Goal: Information Seeking & Learning: Compare options

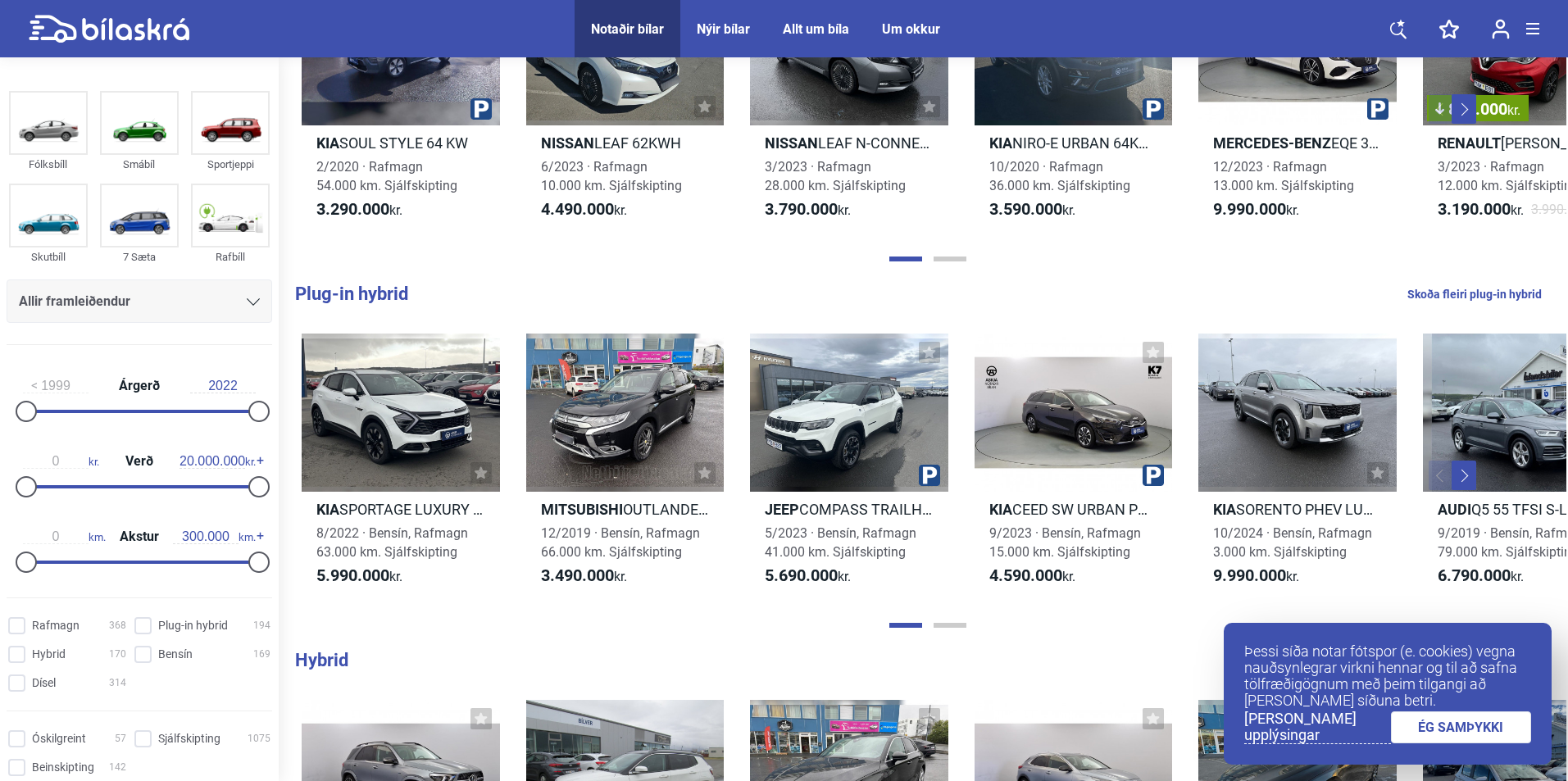
click at [237, 310] on div "Allir framleiðendur" at bounding box center [140, 302] width 241 height 23
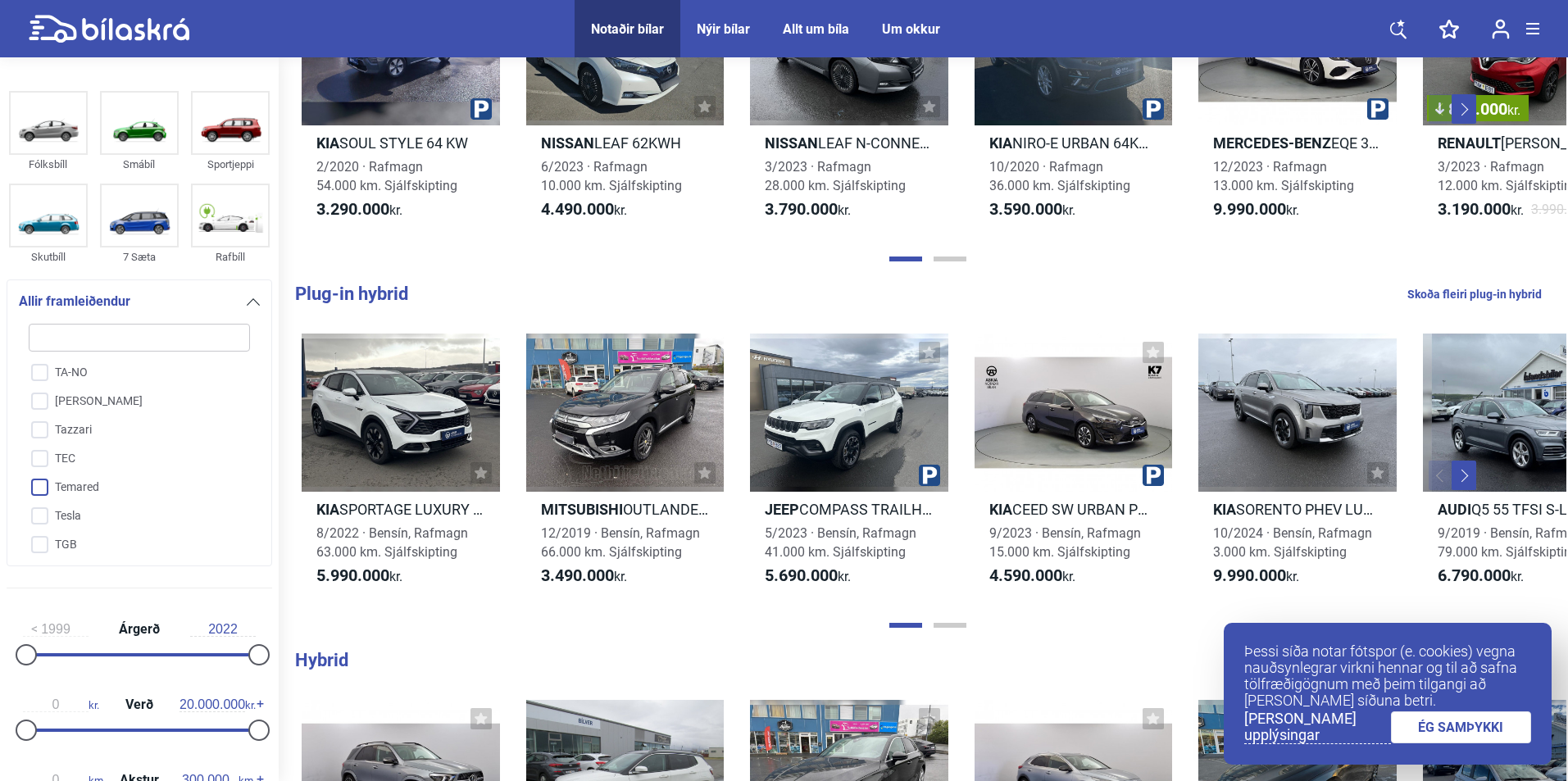
scroll to position [3760, 0]
click at [45, 509] on input "Tesla" at bounding box center [128, 524] width 223 height 29
checkbox input "true"
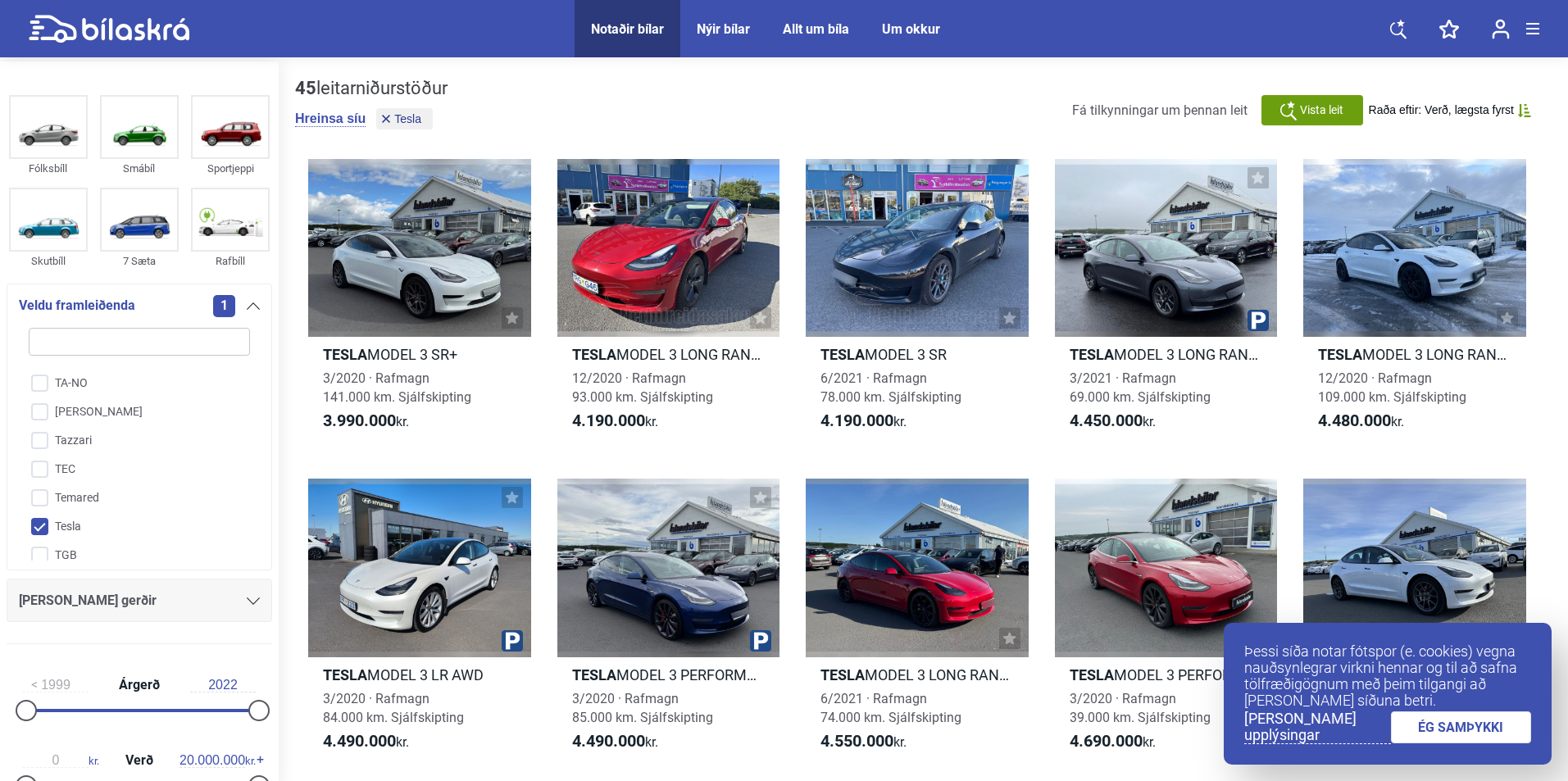
click at [231, 601] on div "[PERSON_NAME] gerðir" at bounding box center [140, 601] width 241 height 23
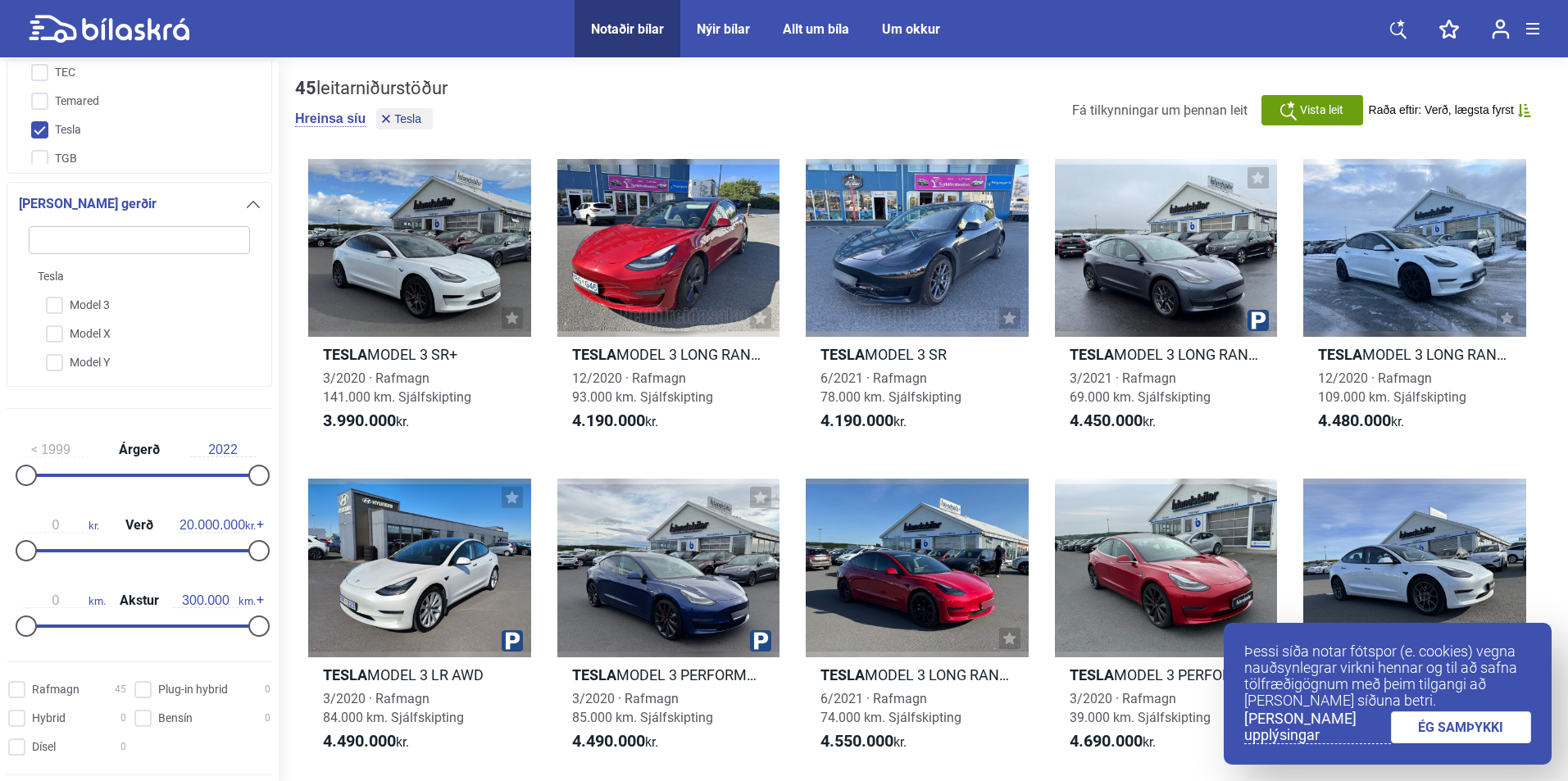
scroll to position [354, 0]
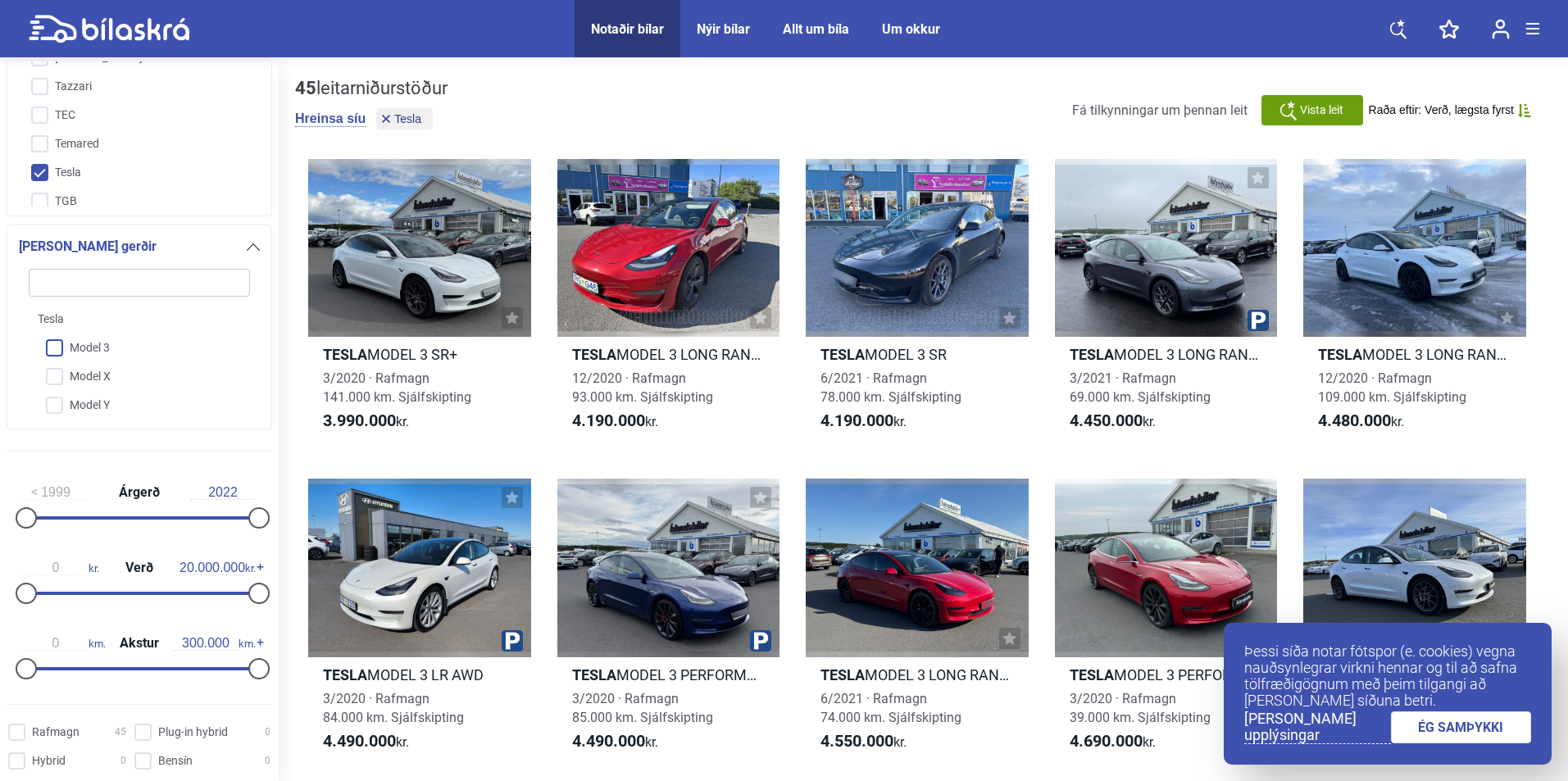
click at [63, 353] on input "Model 3" at bounding box center [128, 349] width 223 height 29
checkbox input "true"
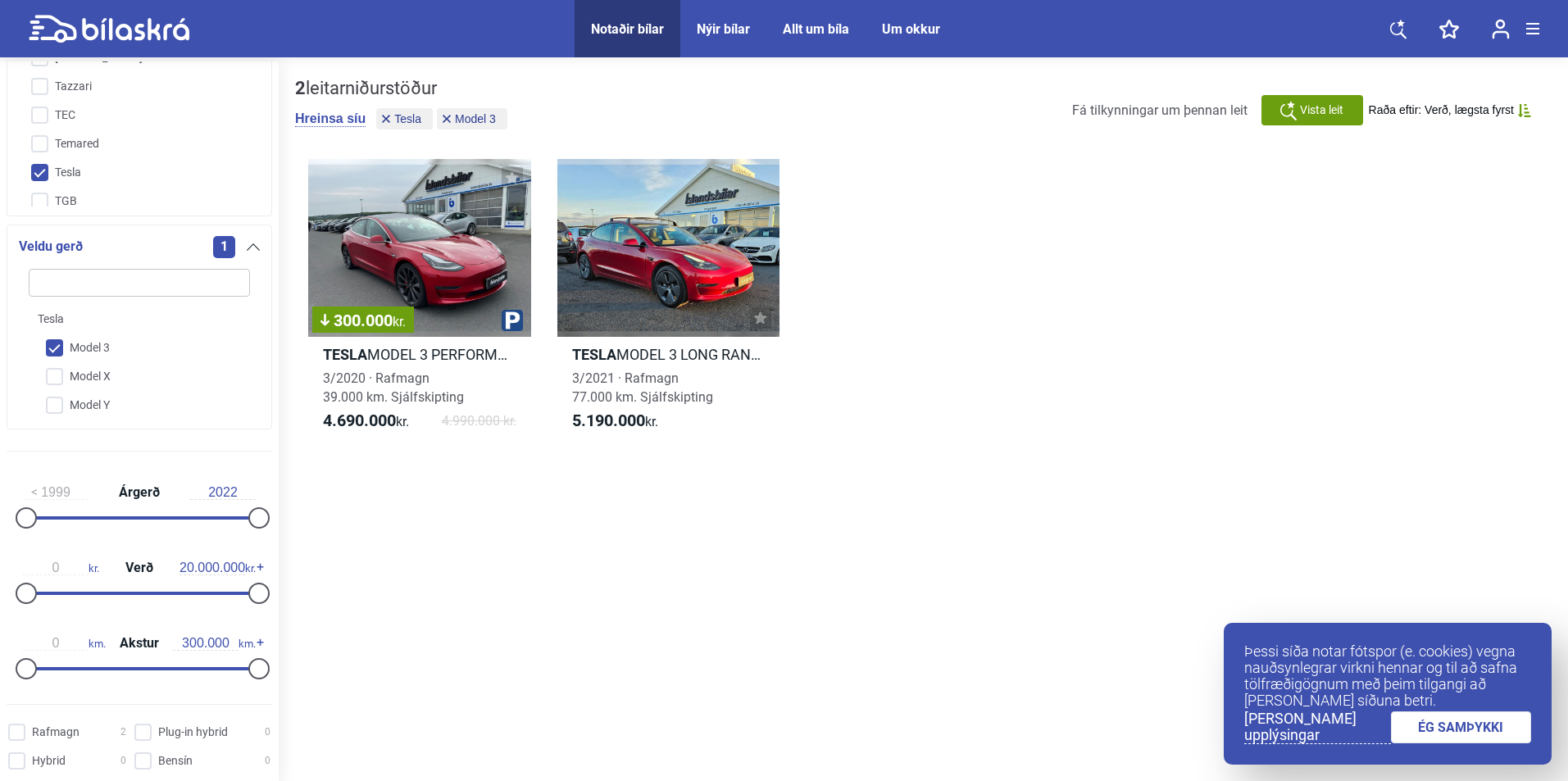
click at [890, 232] on div "300.000 kr. Tesla MODEL 3 PERFORMANCE 3/2020 · Rafmagn 39.000 km. Sjálfskipting…" at bounding box center [923, 303] width 1257 height 320
click at [134, 30] on icon at bounding box center [109, 29] width 161 height 29
checkbox input "false"
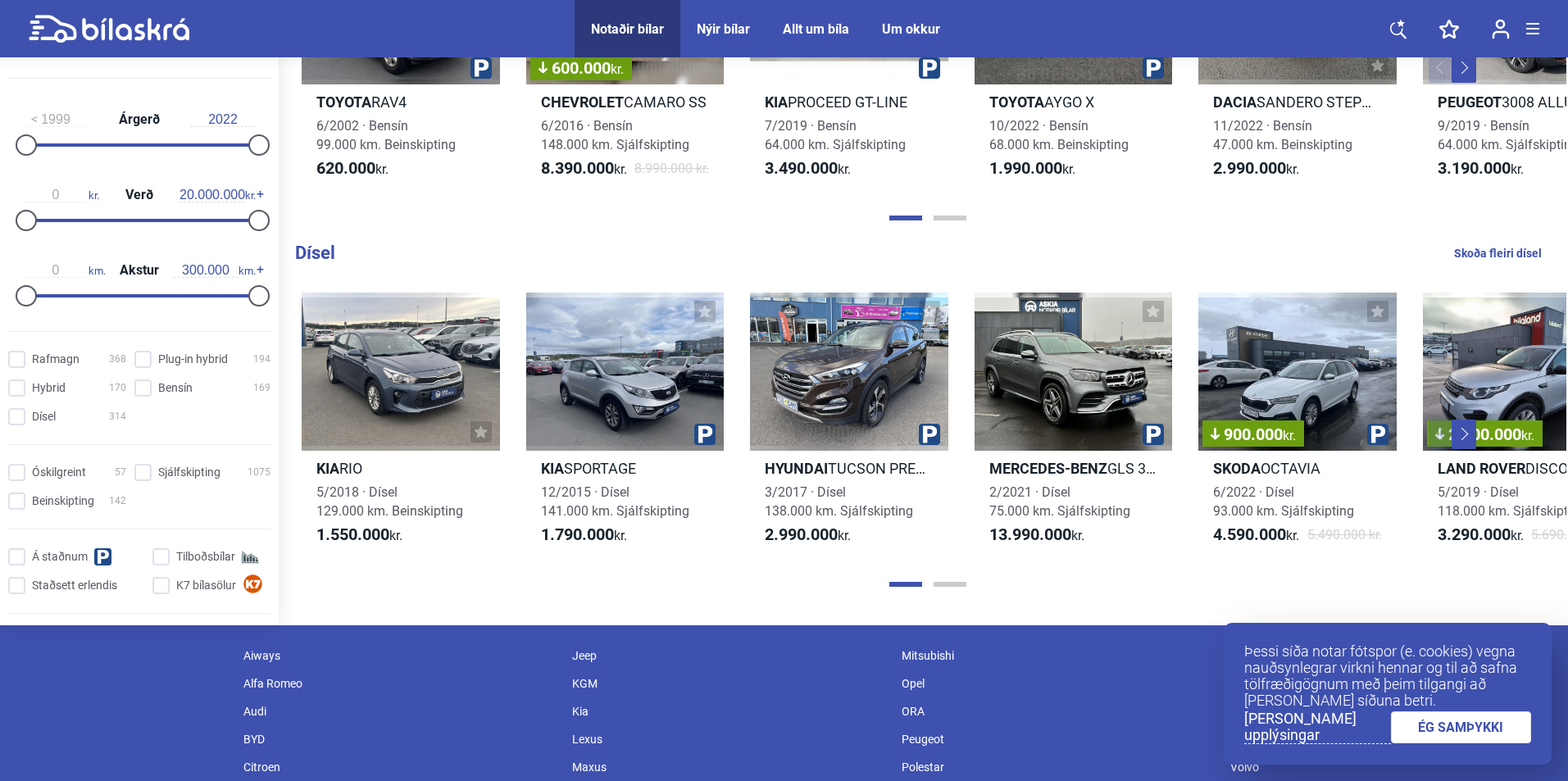
scroll to position [1804, 0]
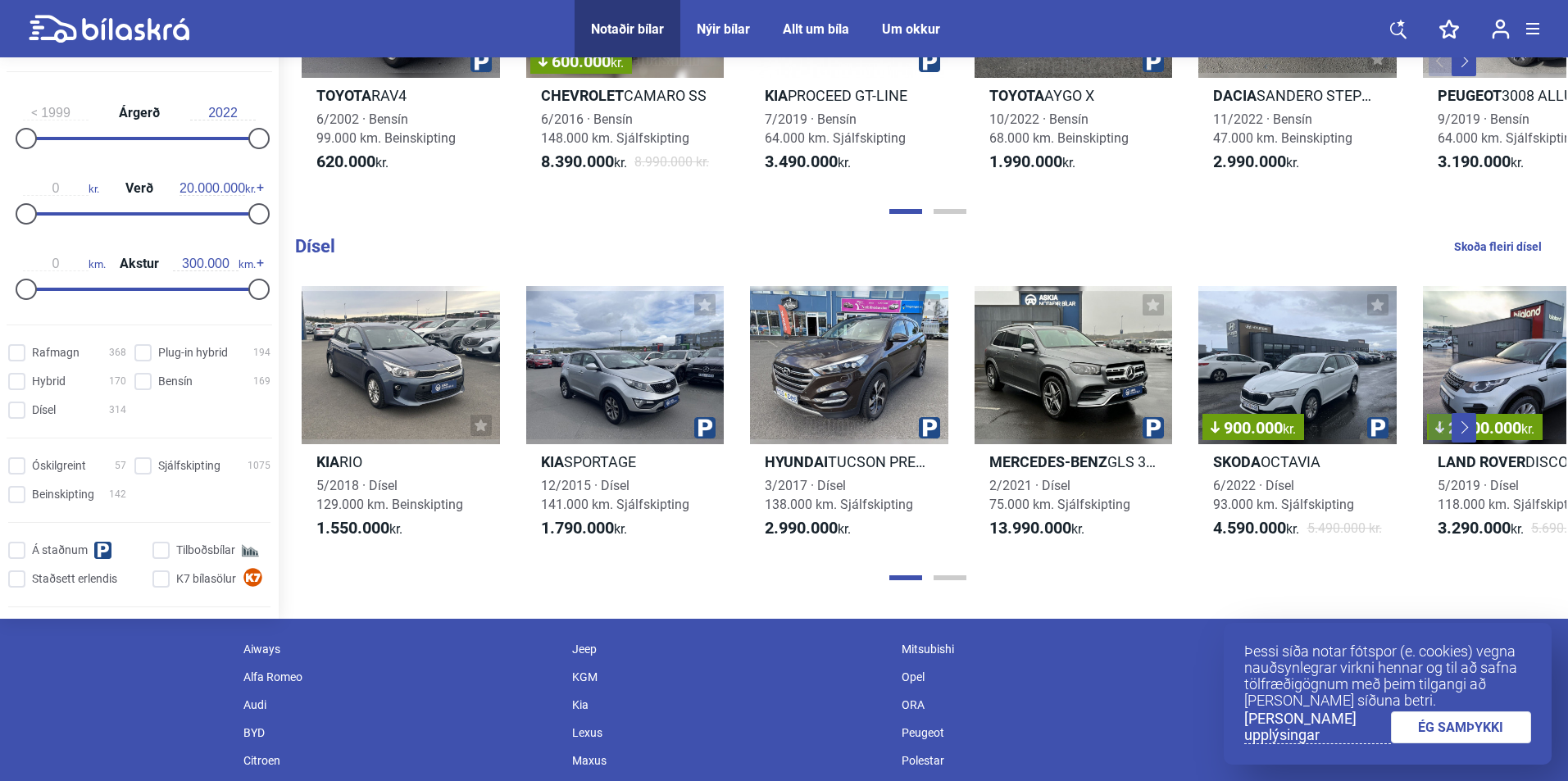
click at [1465, 423] on button "Next" at bounding box center [1464, 428] width 25 height 30
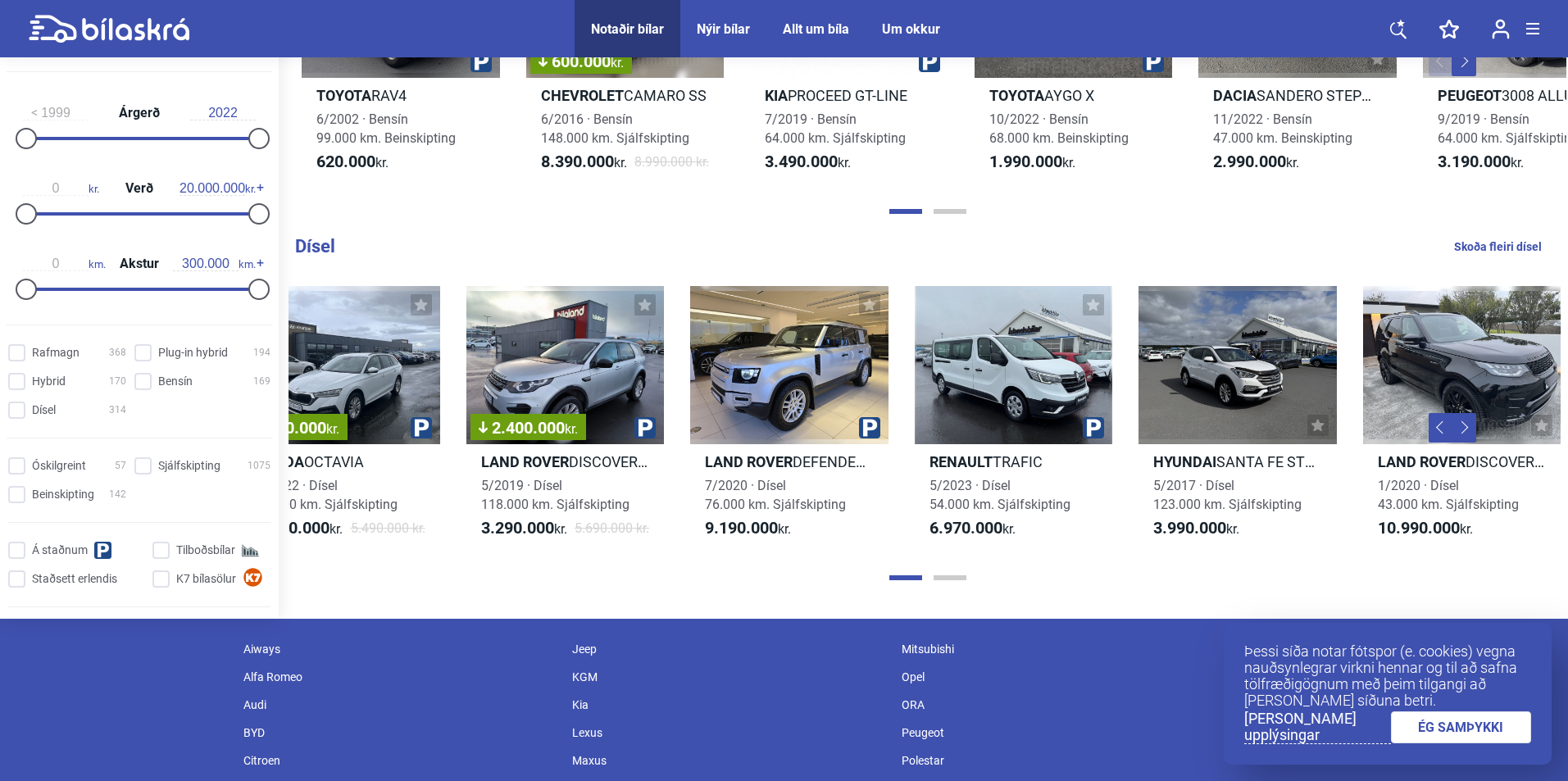
scroll to position [0, 964]
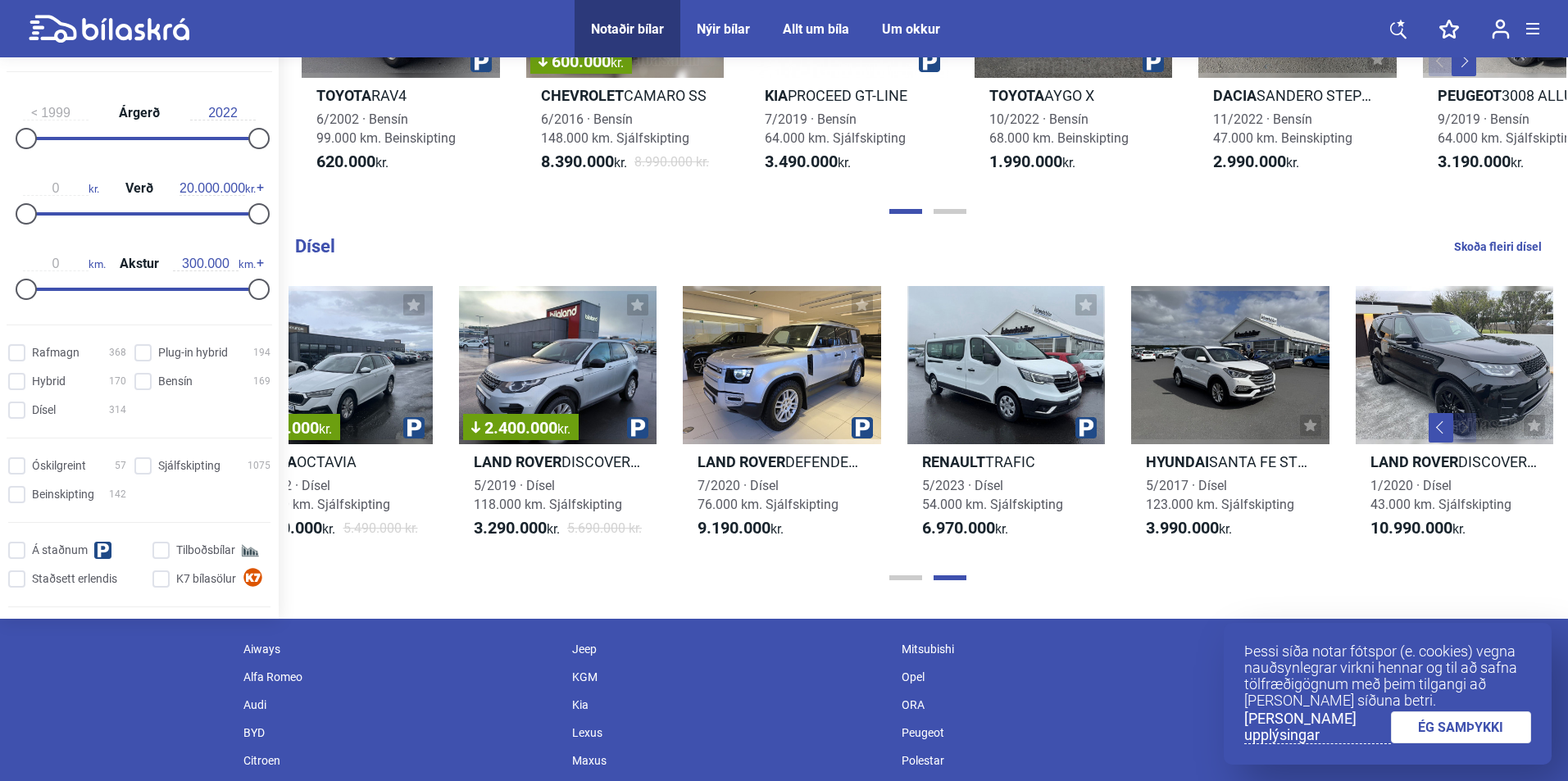
click at [1465, 427] on button "Next" at bounding box center [1464, 428] width 25 height 30
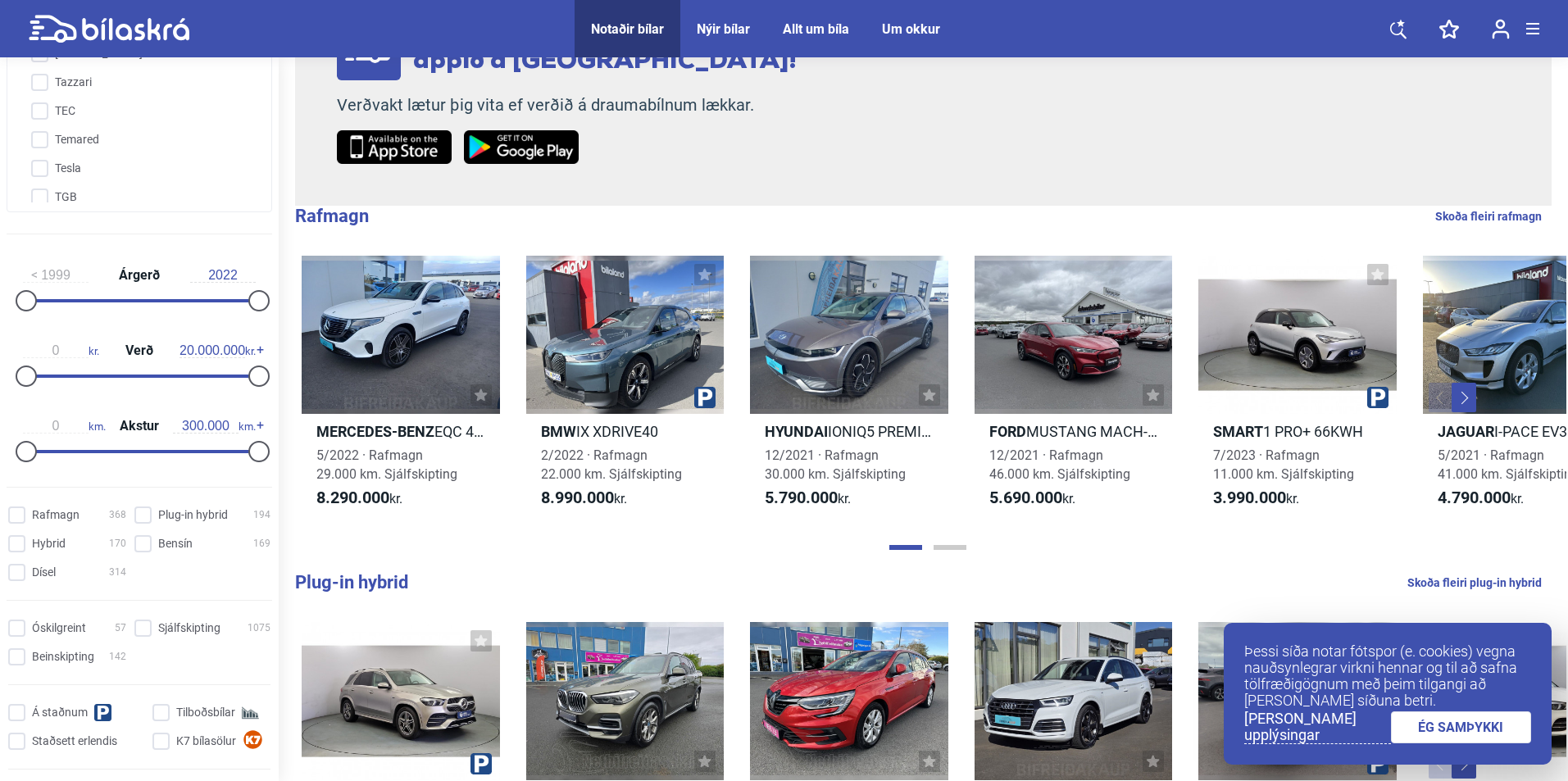
scroll to position [339, 0]
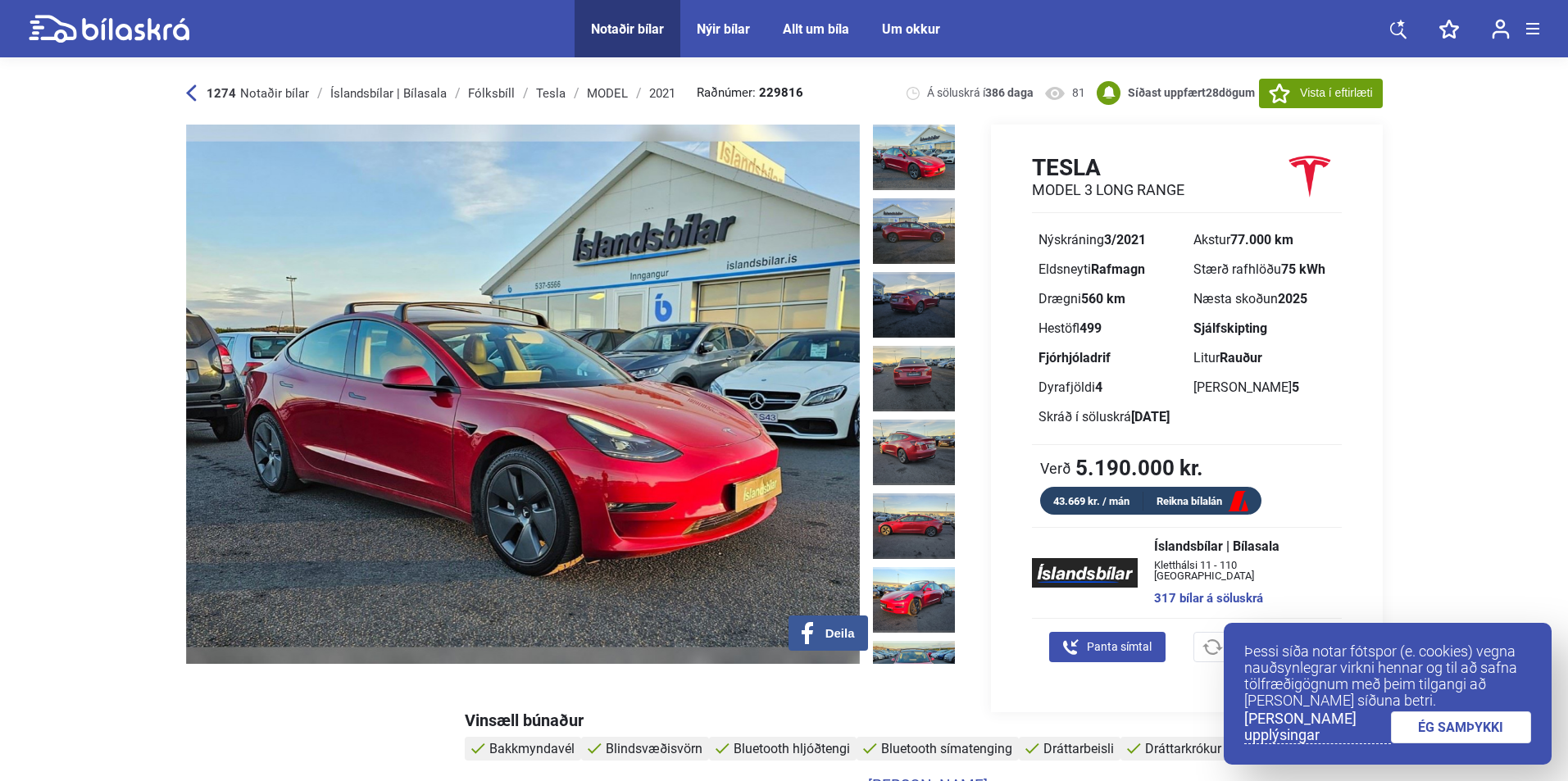
click at [142, 28] on icon at bounding box center [109, 29] width 161 height 29
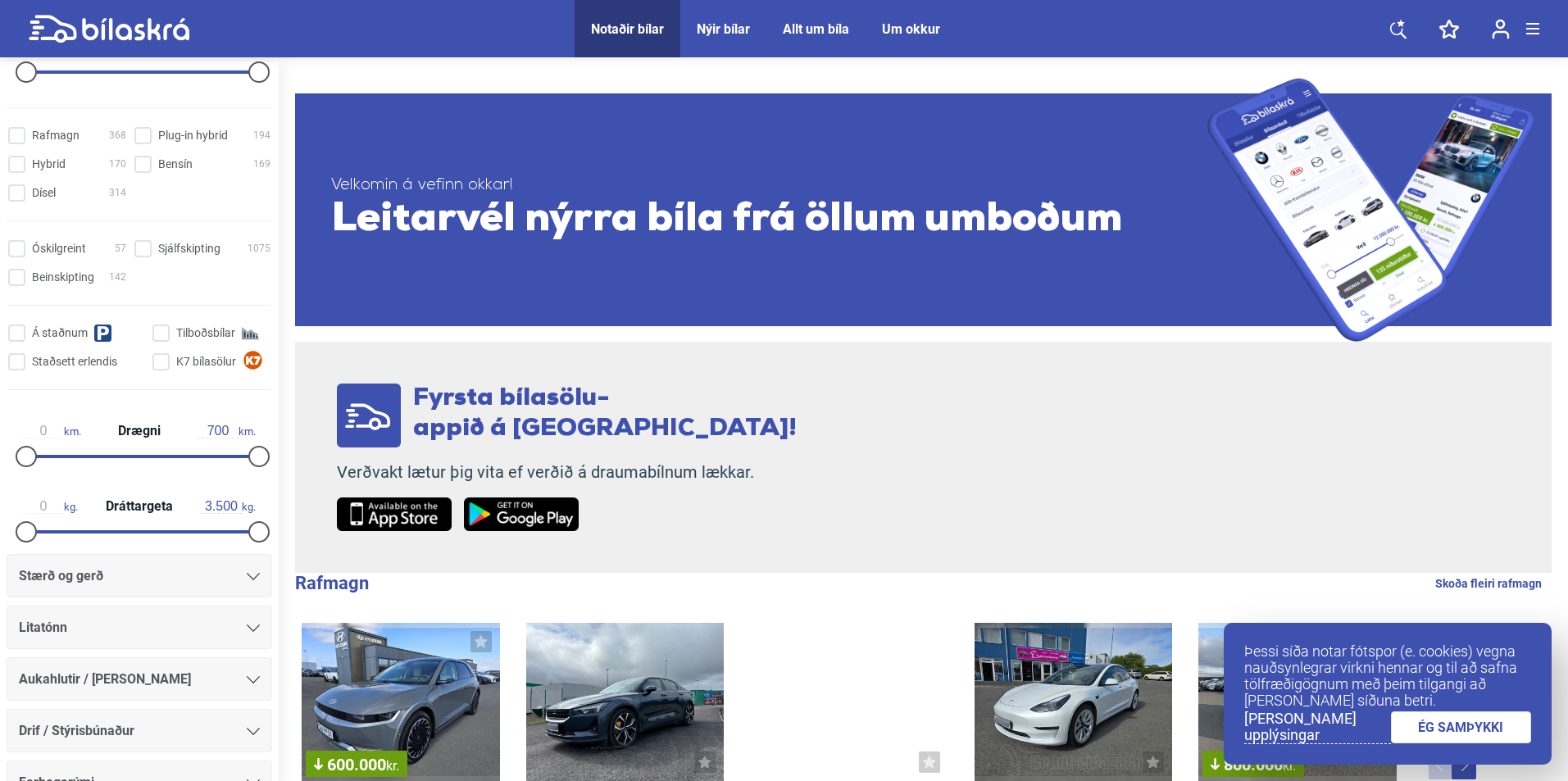
scroll to position [492, 0]
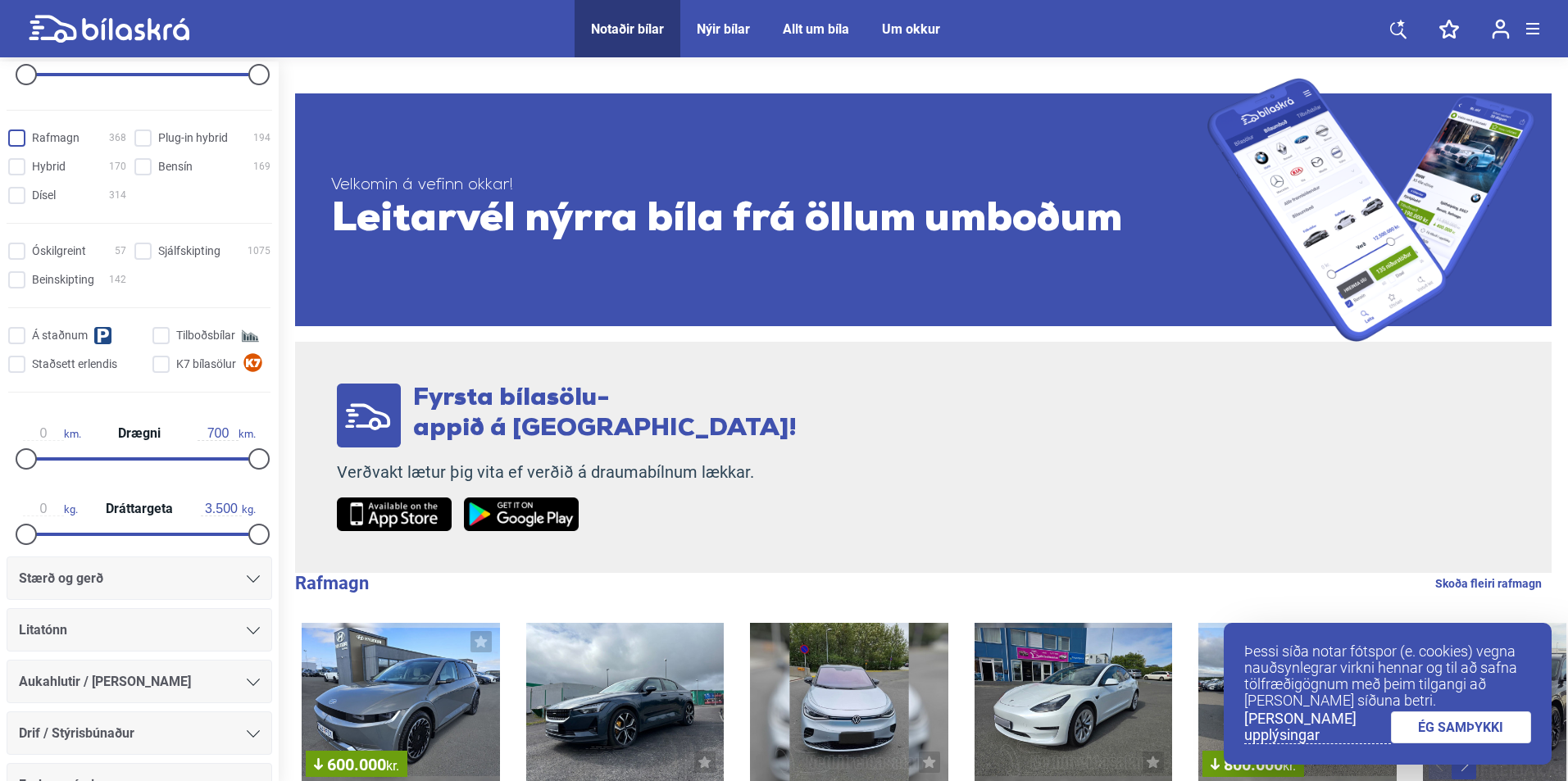
click at [34, 137] on input "Rafmagn 368" at bounding box center [69, 139] width 118 height 17
checkbox input "true"
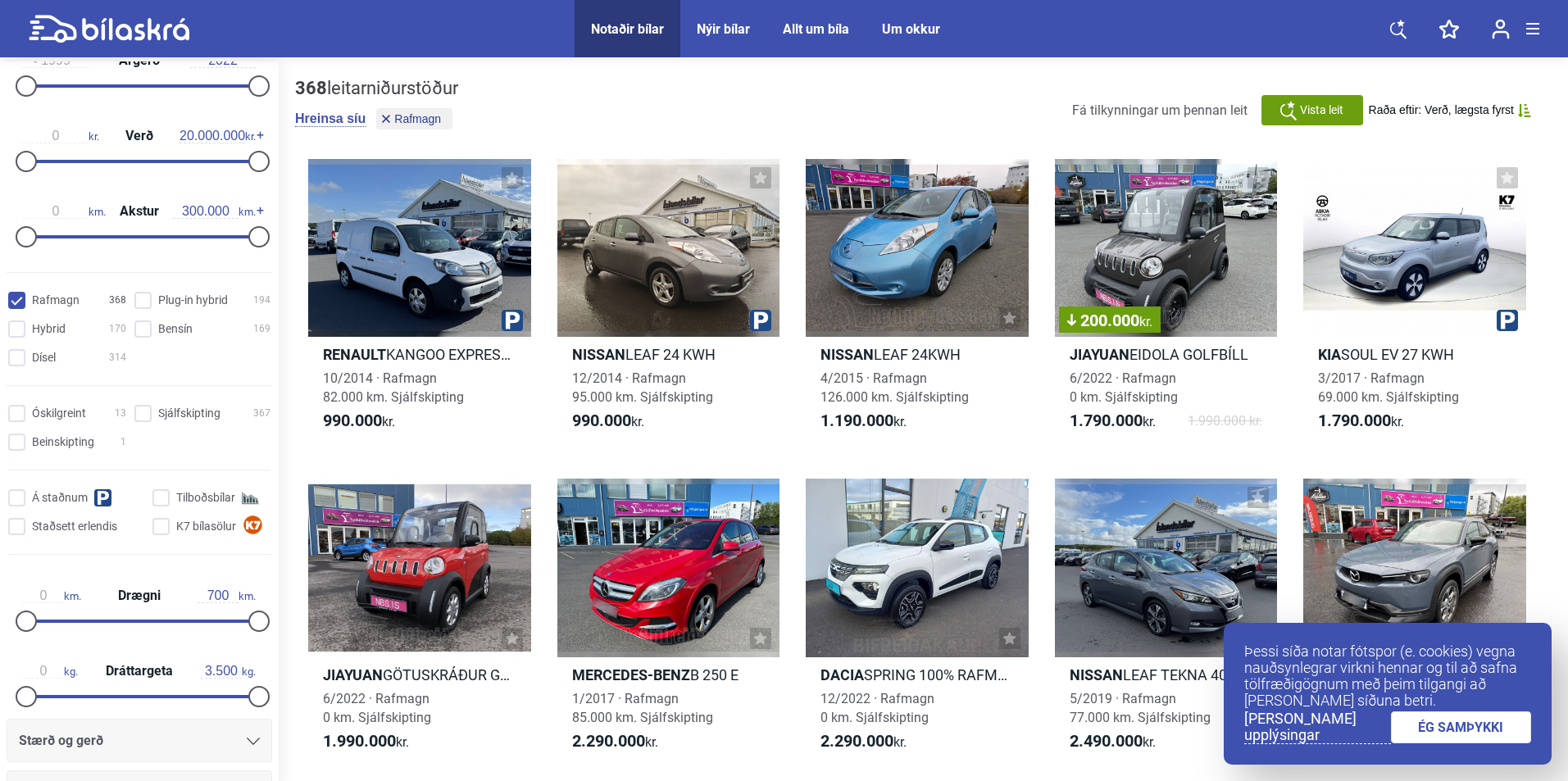
scroll to position [246, 0]
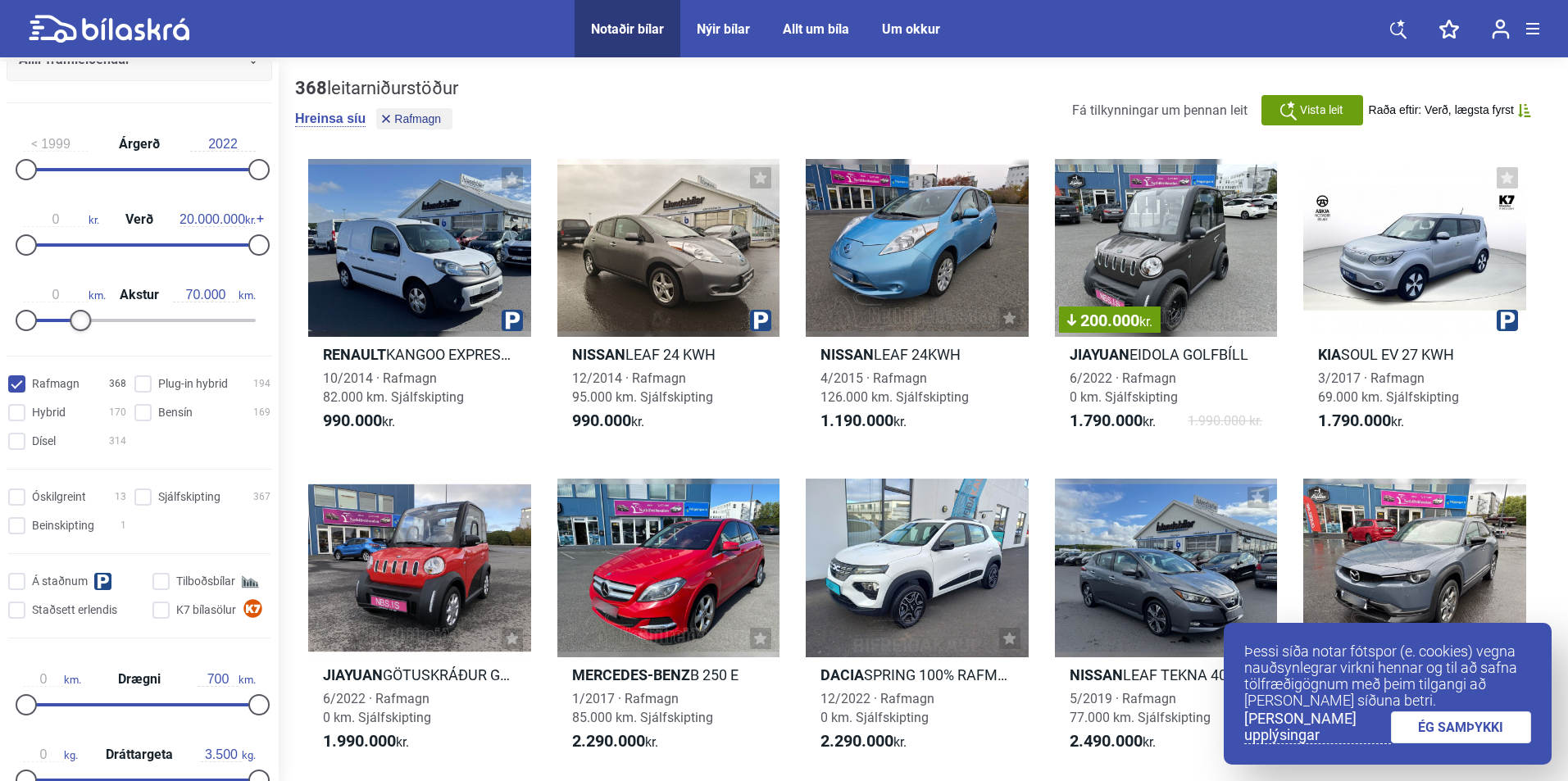
type input "80.000"
drag, startPoint x: 248, startPoint y: 317, endPoint x: 79, endPoint y: 317, distance: 169.0
click at [79, 317] on div at bounding box center [89, 320] width 21 height 21
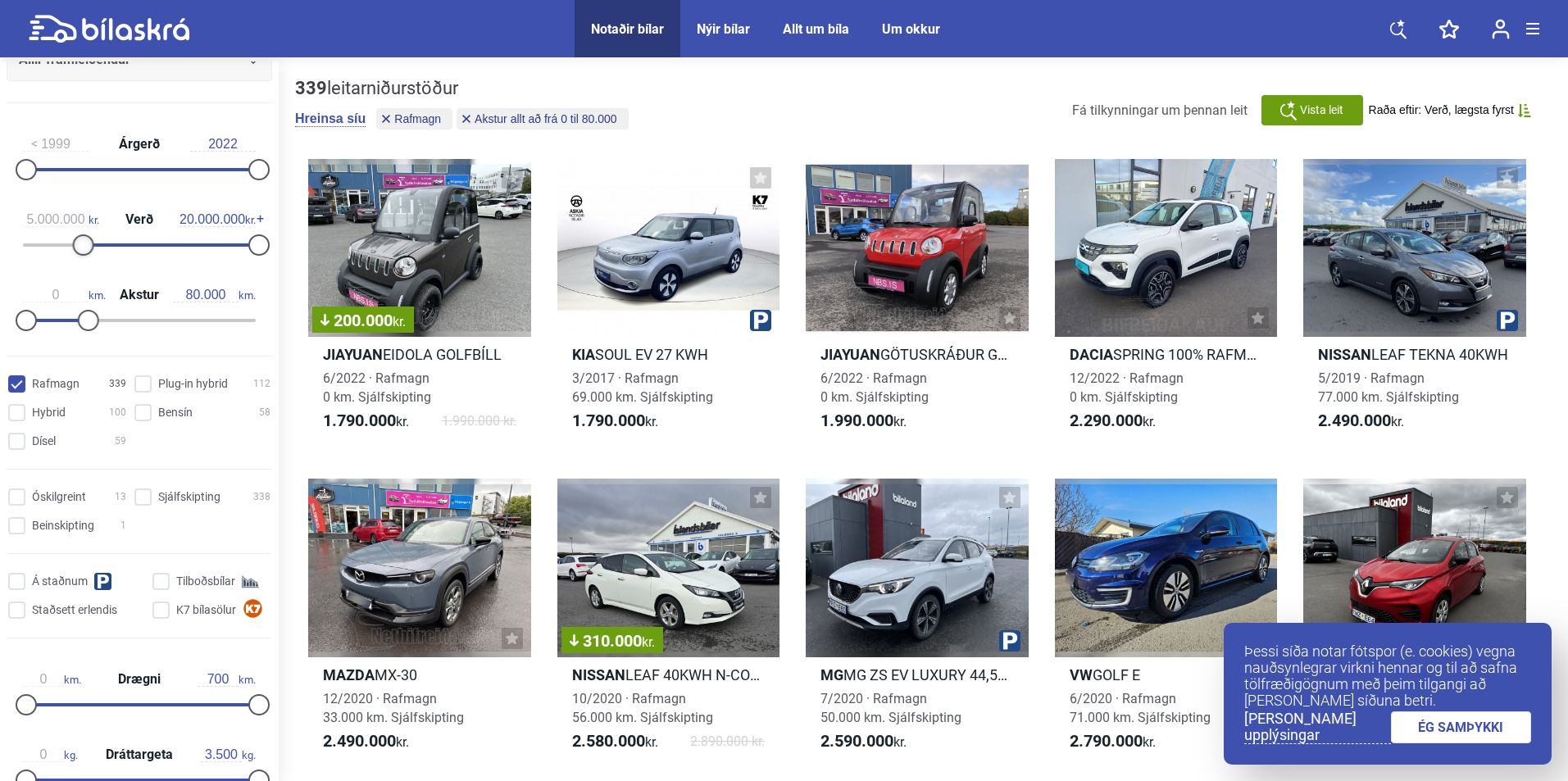
type input "5.100.000"
drag, startPoint x: 33, startPoint y: 247, endPoint x: 91, endPoint y: 247, distance: 58.0
click at [91, 247] on div at bounding box center [85, 245] width 21 height 21
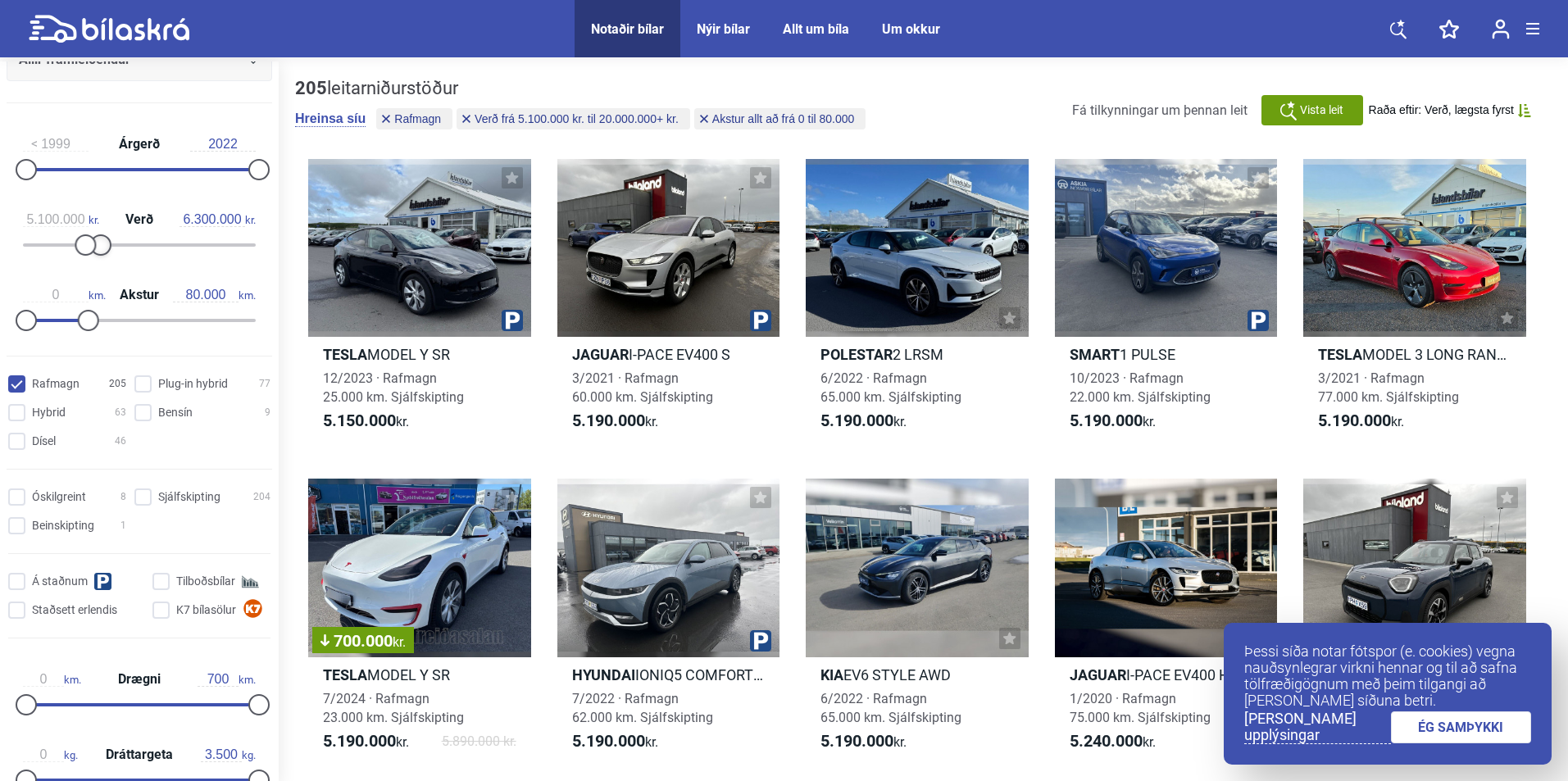
type input "6.200.000"
drag, startPoint x: 248, startPoint y: 242, endPoint x: 92, endPoint y: 246, distance: 156.1
click at [92, 246] on div at bounding box center [140, 245] width 233 height 3
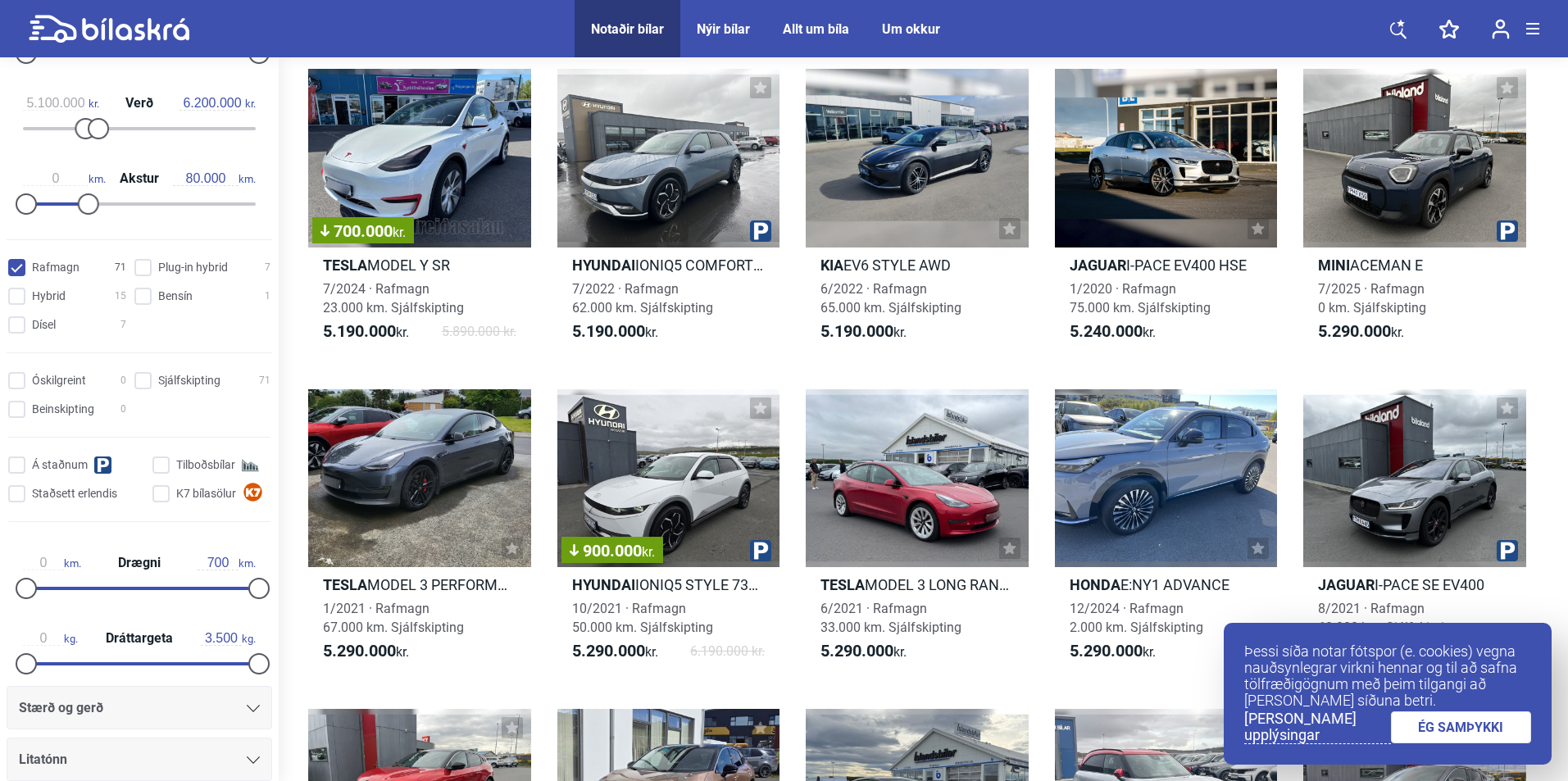
scroll to position [82, 0]
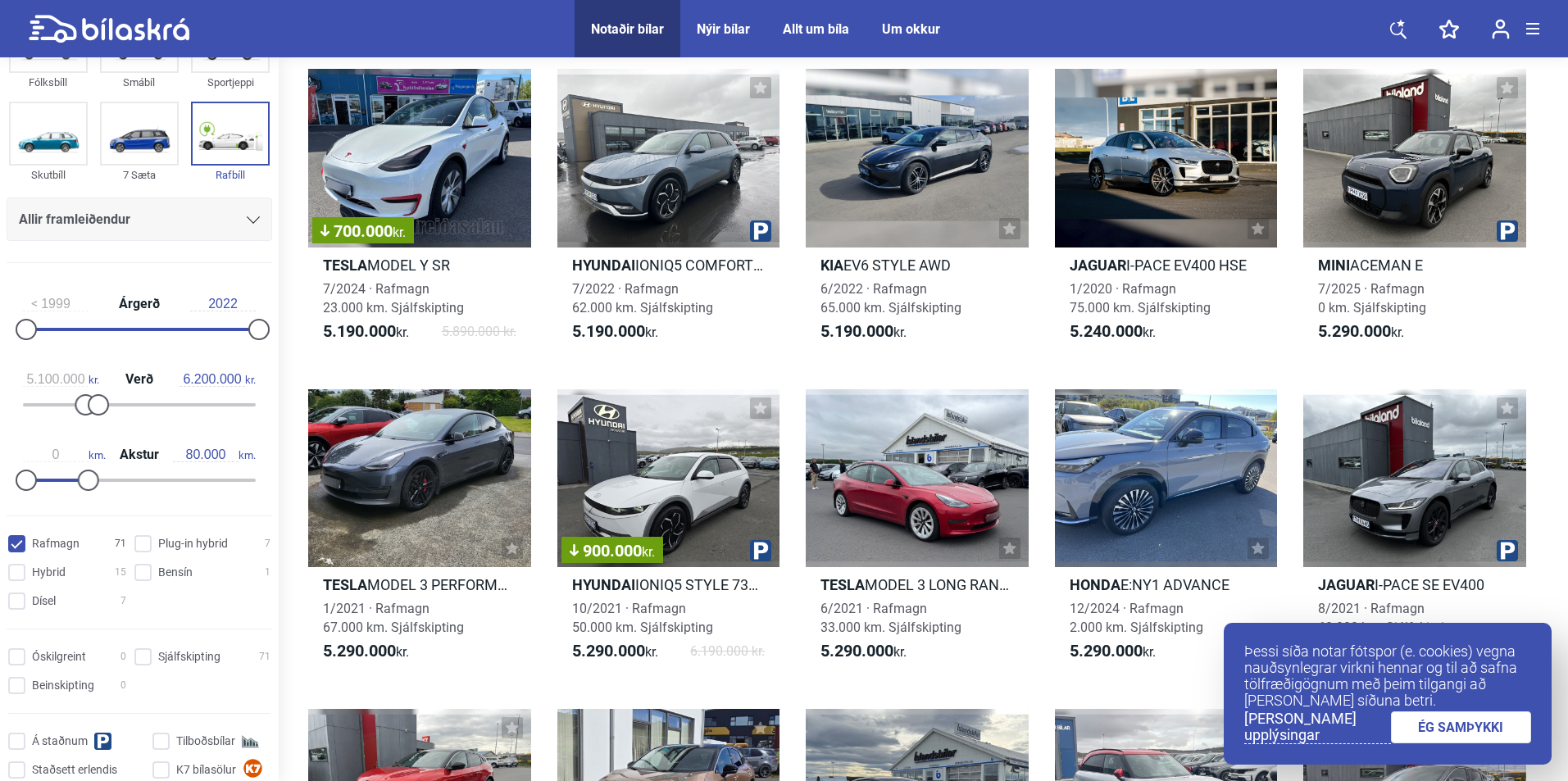
click at [247, 224] on div at bounding box center [253, 220] width 13 height 13
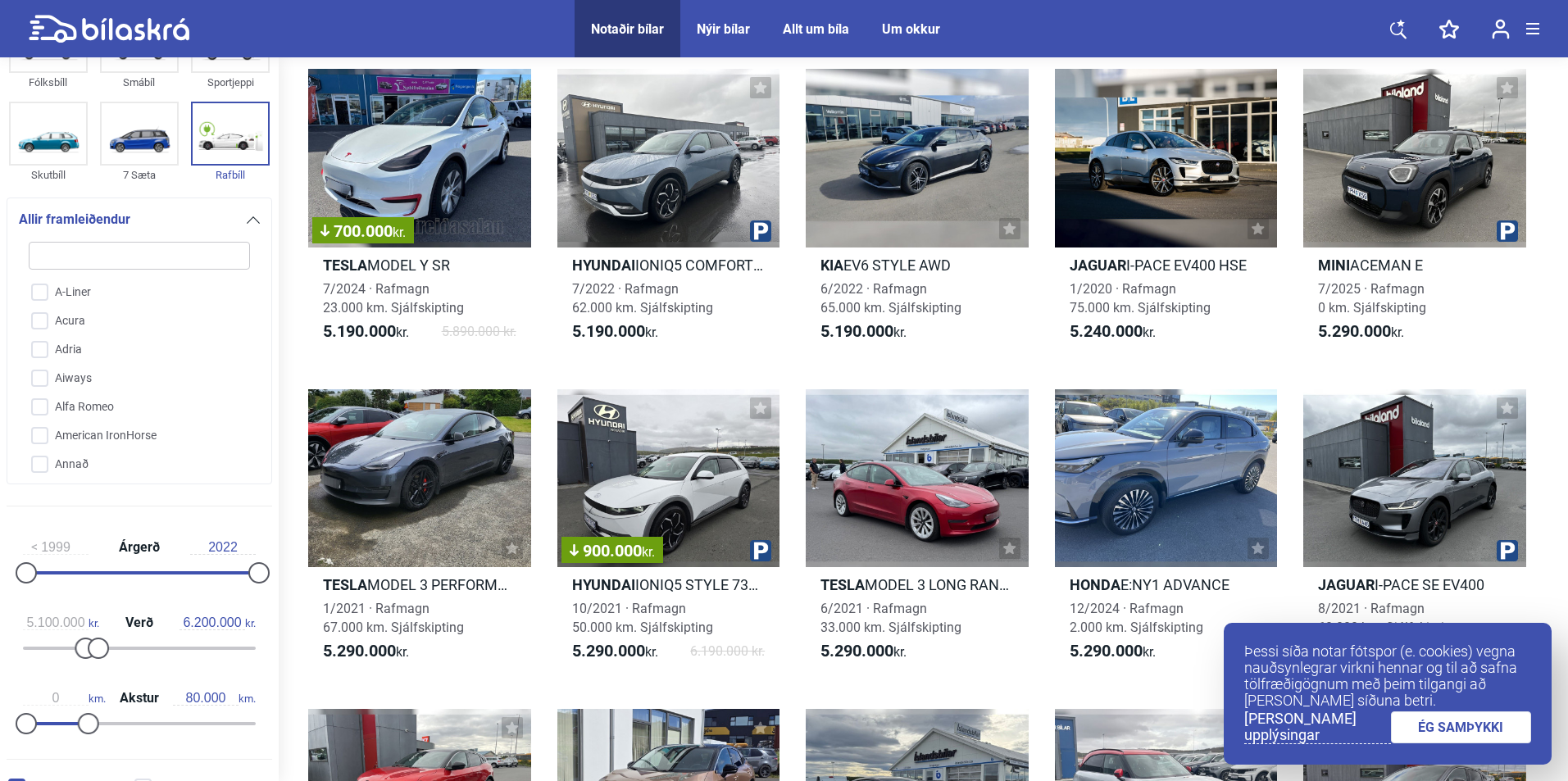
type input "t"
checkbox input "false"
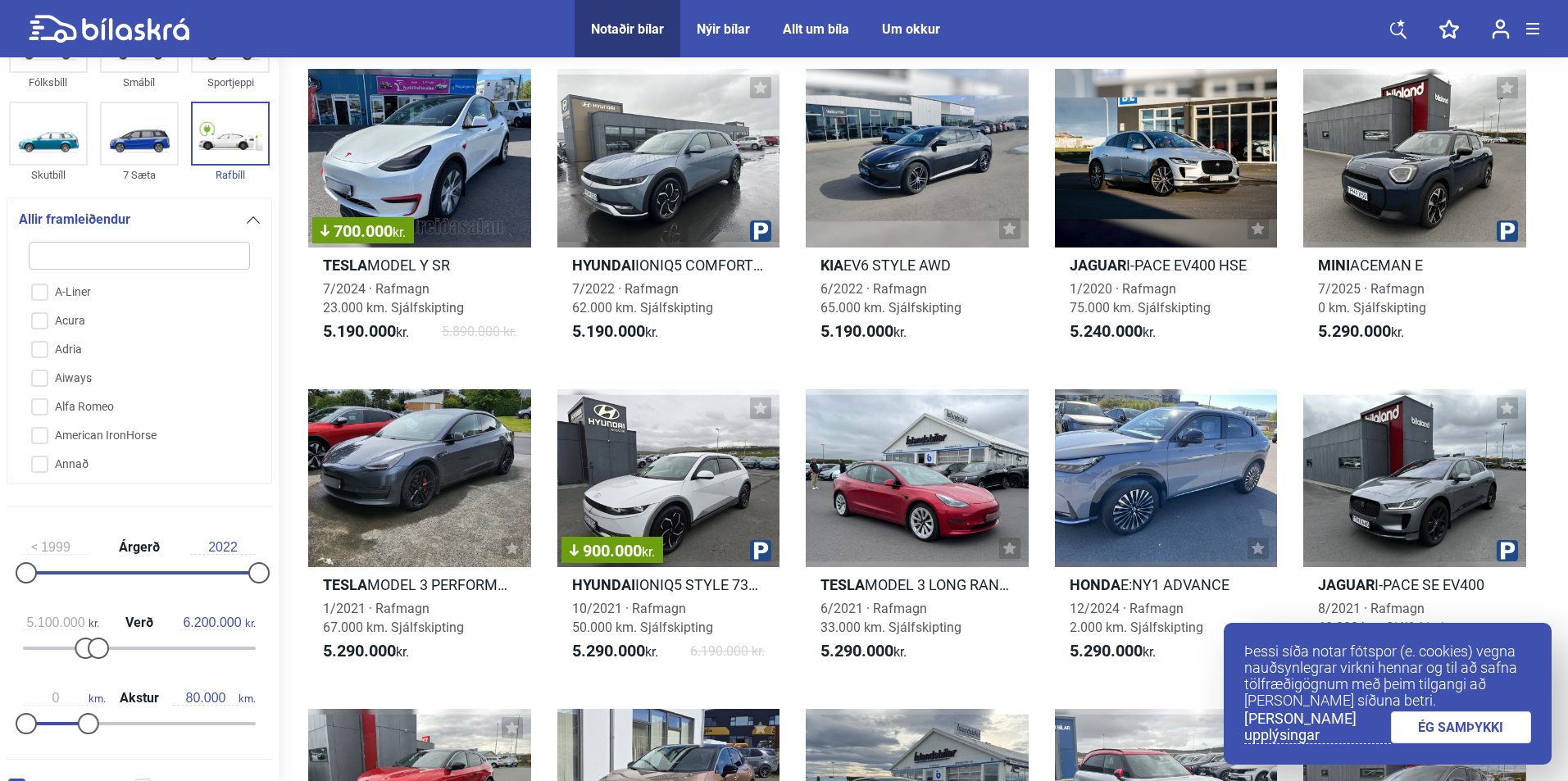
checkbox input "false"
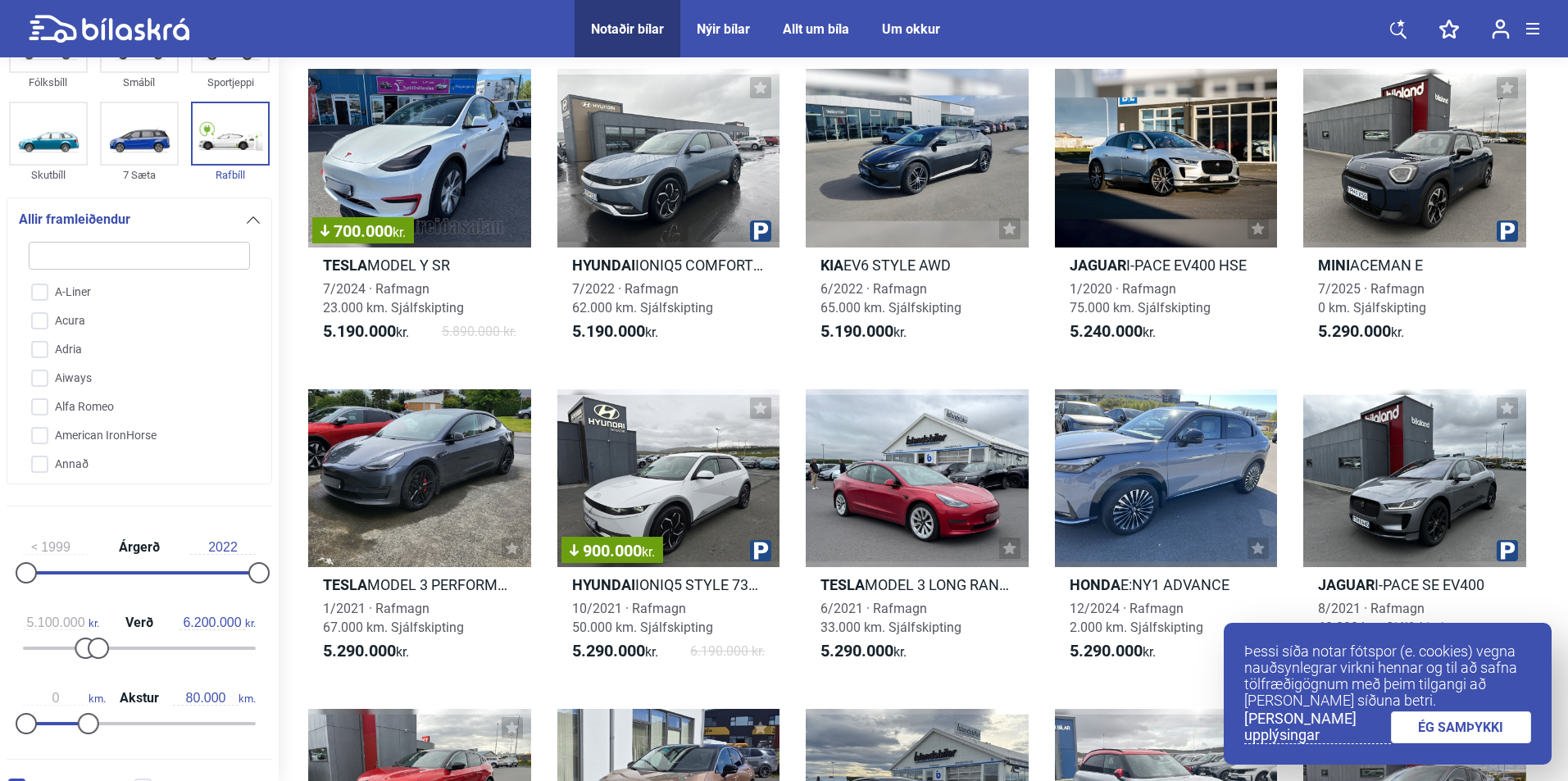
checkbox input "false"
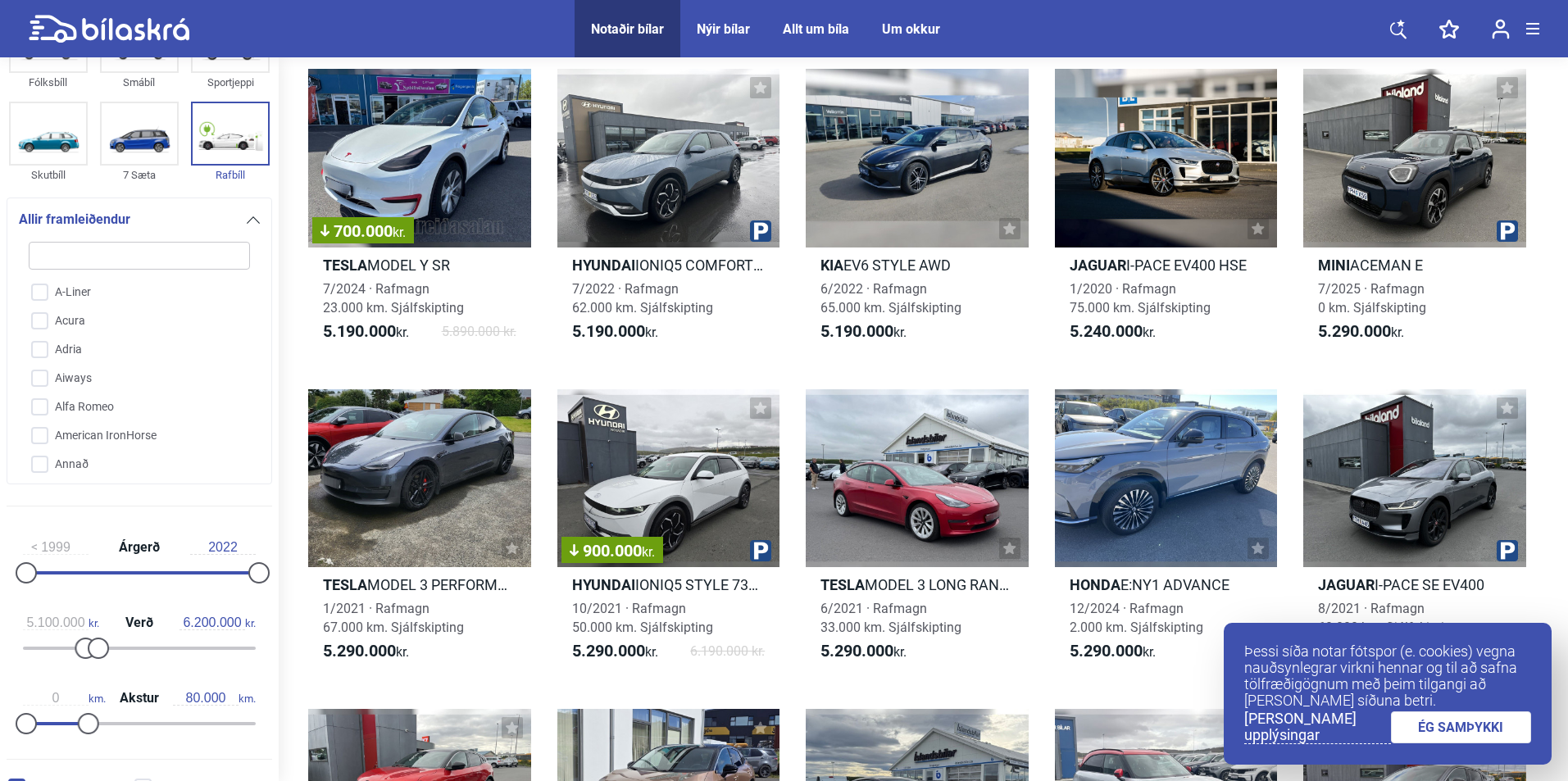
checkbox input "false"
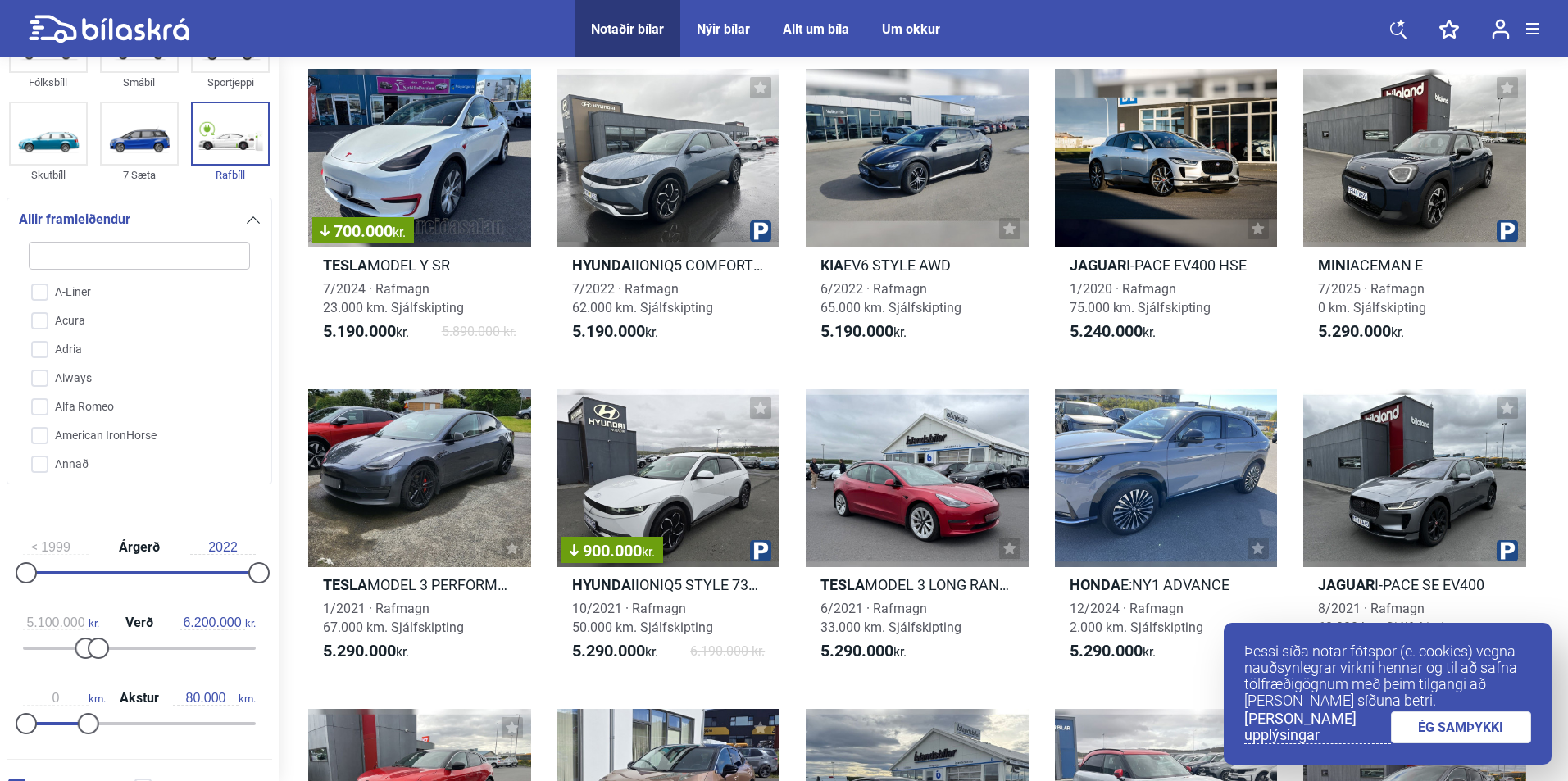
checkbox input "false"
type input "te"
checkbox input "false"
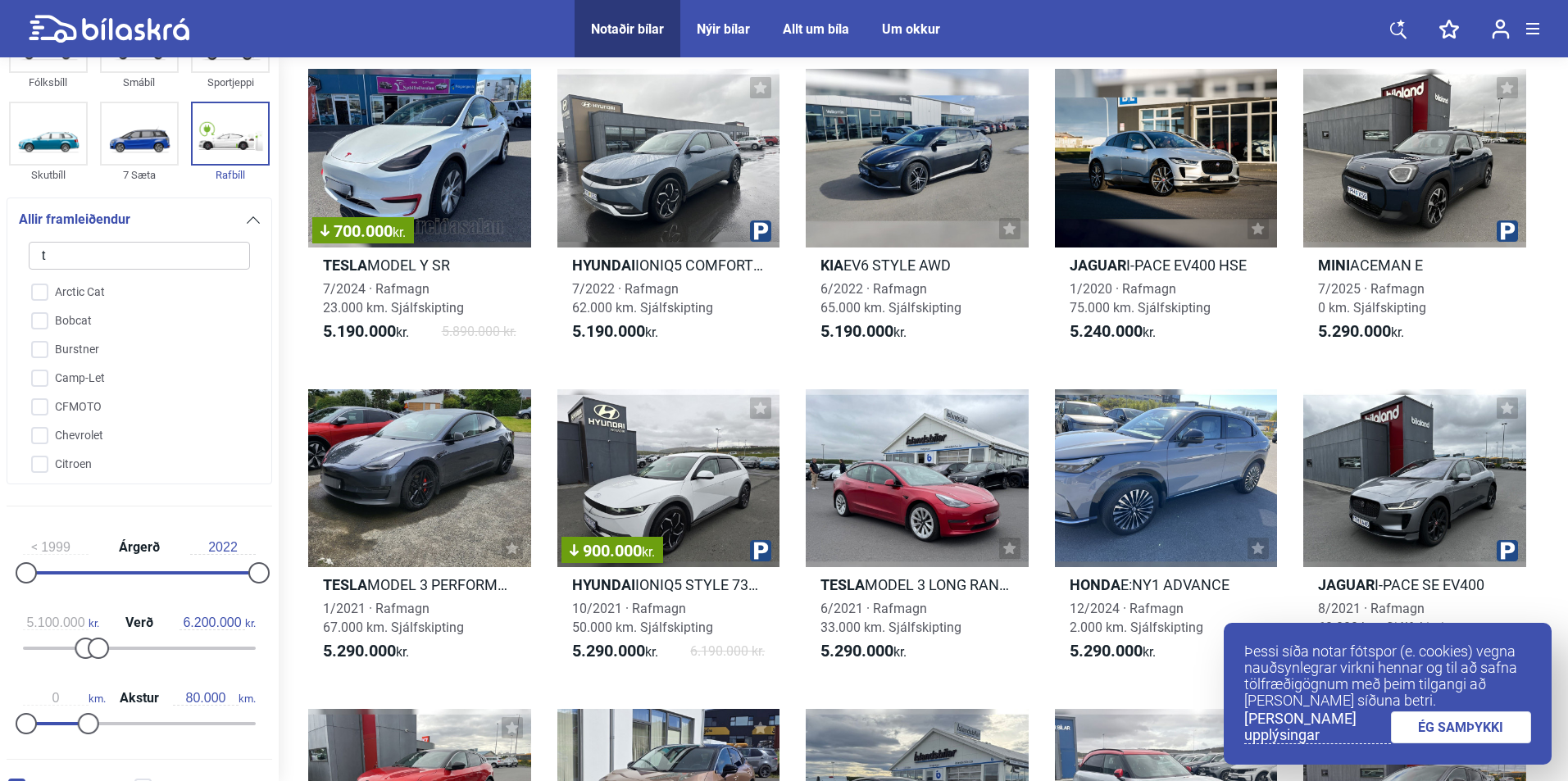
checkbox input "false"
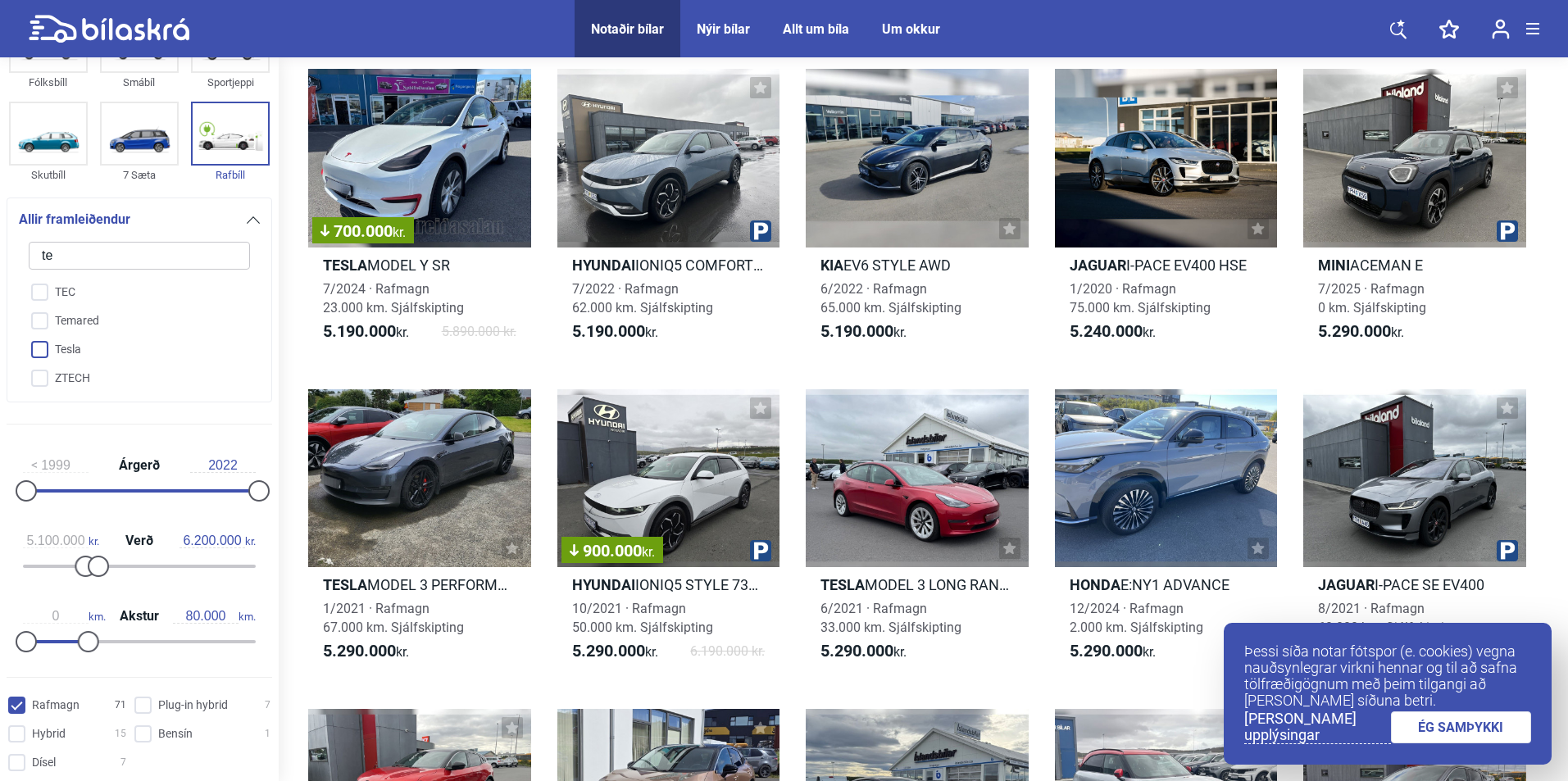
type input "te"
click at [73, 344] on input "Tesla" at bounding box center [128, 351] width 223 height 29
checkbox input "true"
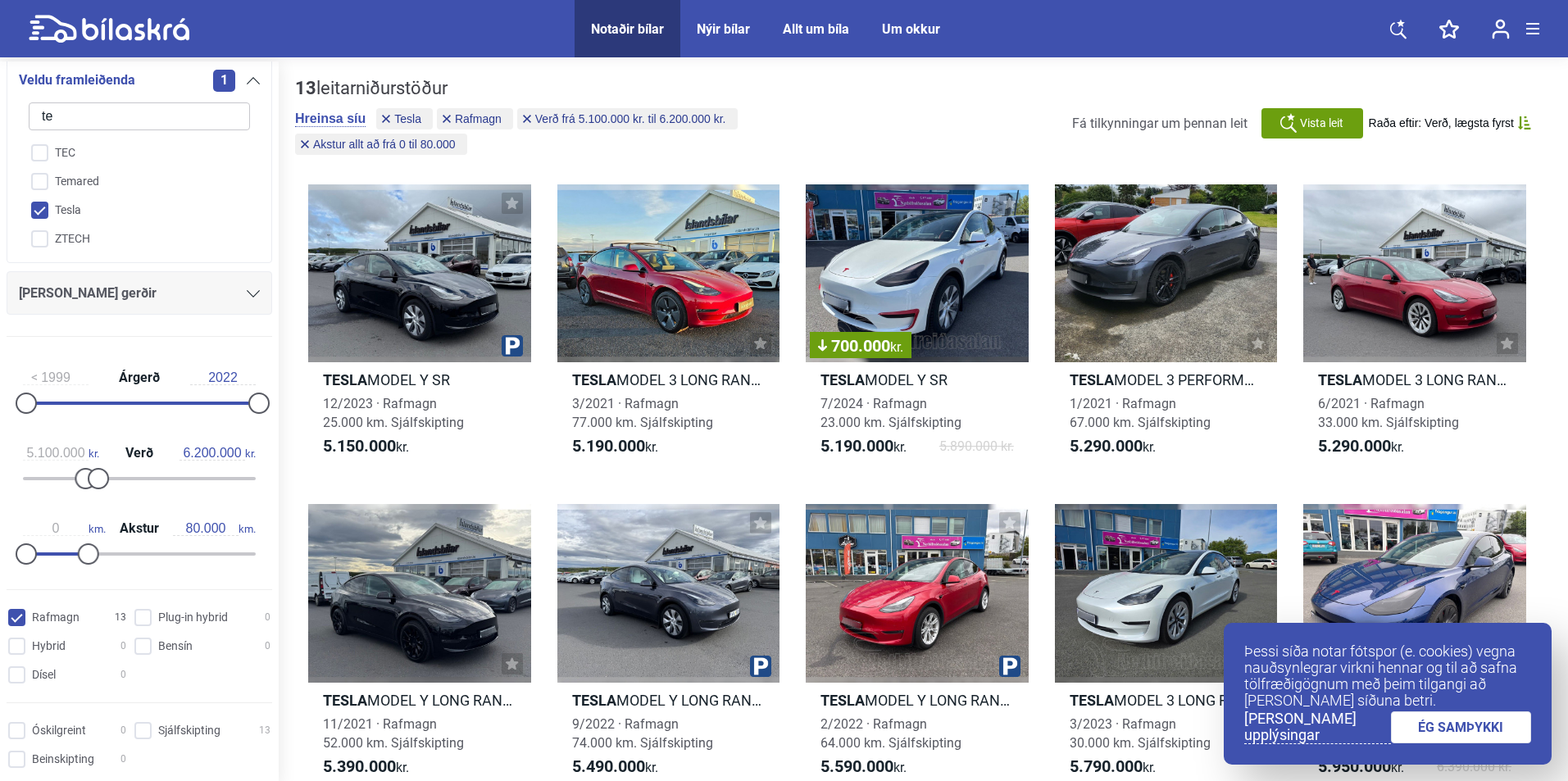
scroll to position [246, 0]
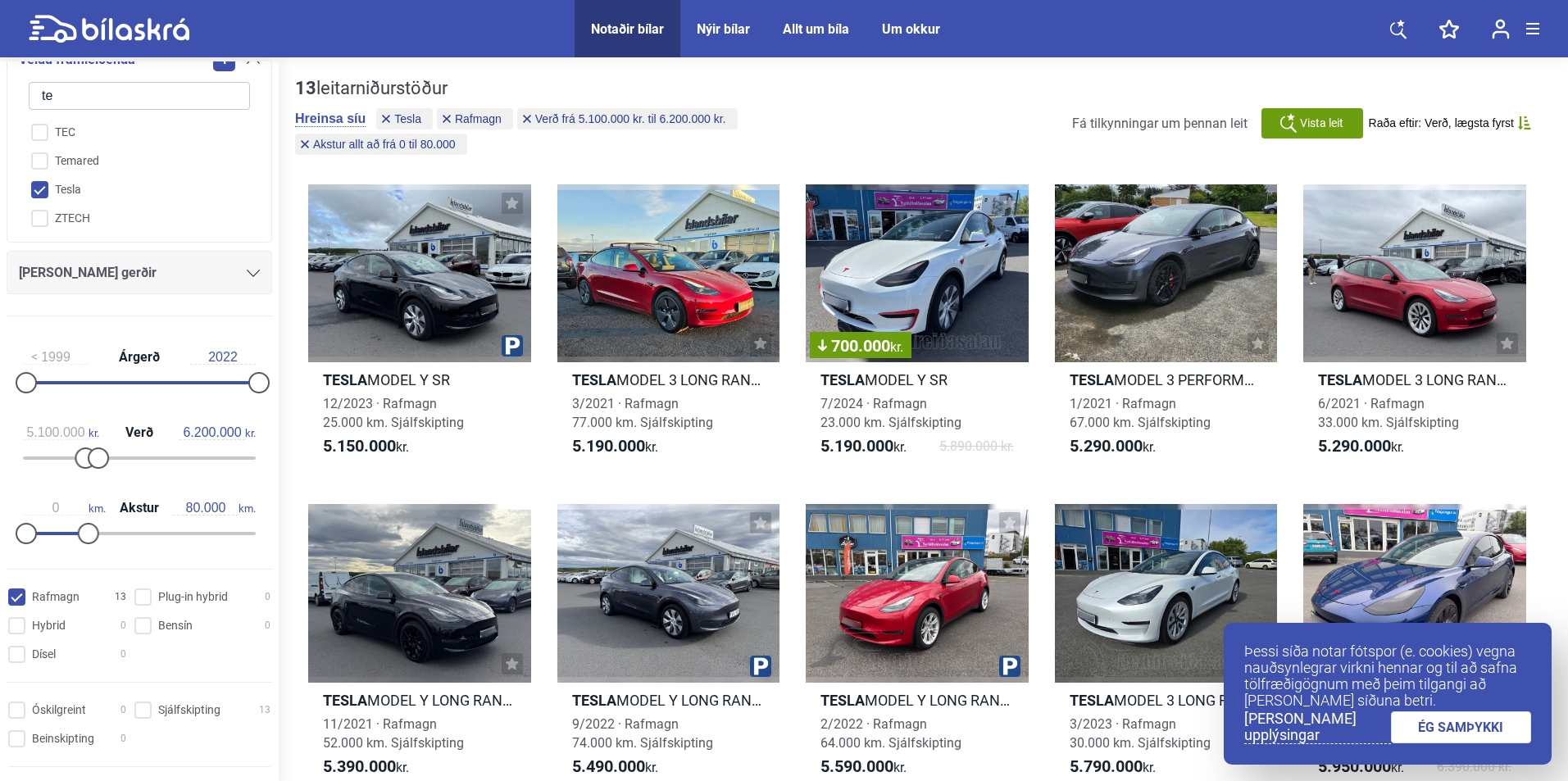
click at [249, 273] on icon at bounding box center [253, 274] width 13 height 8
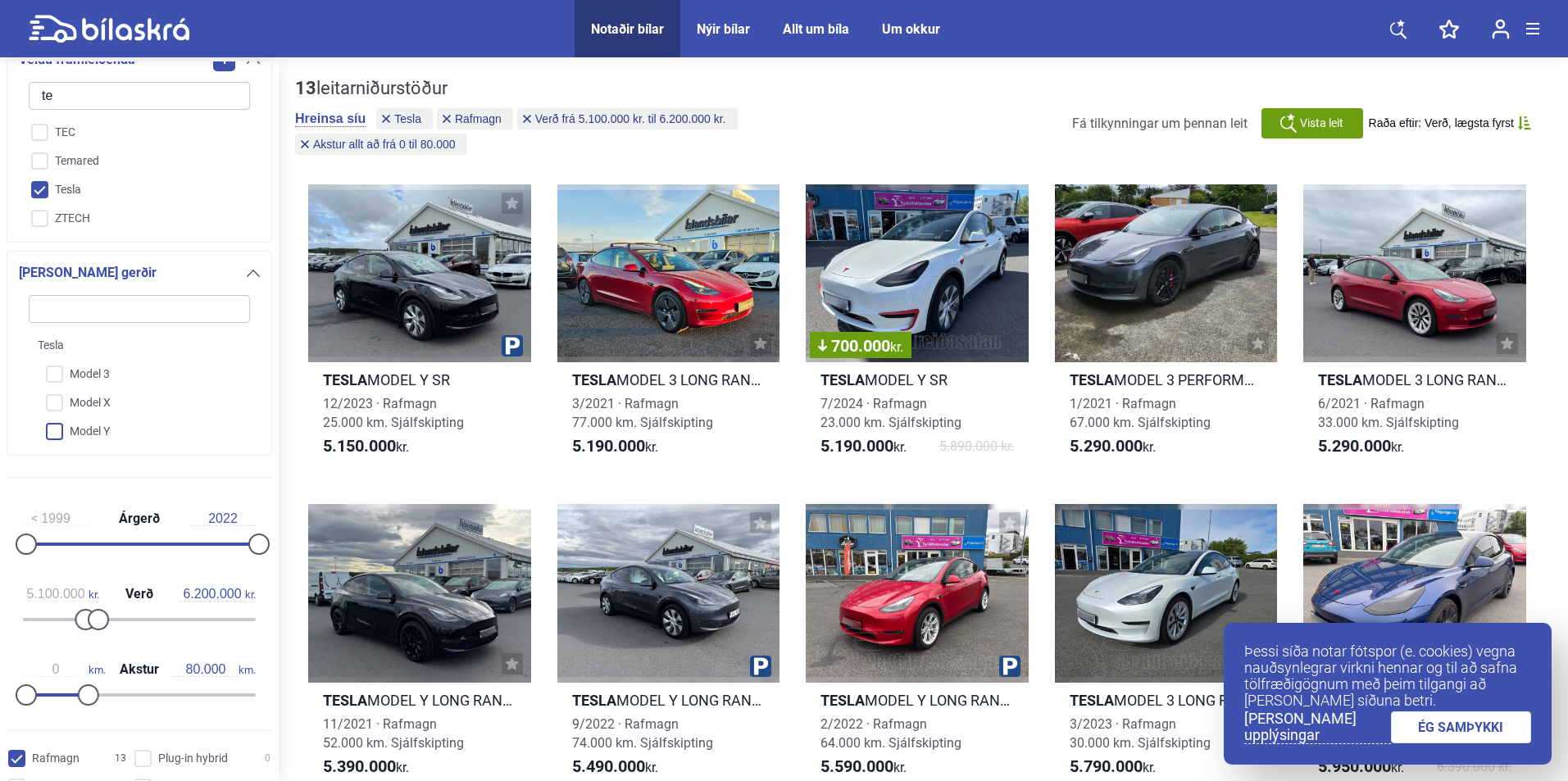
click at [84, 427] on input "Model Y" at bounding box center [128, 433] width 223 height 29
checkbox input "true"
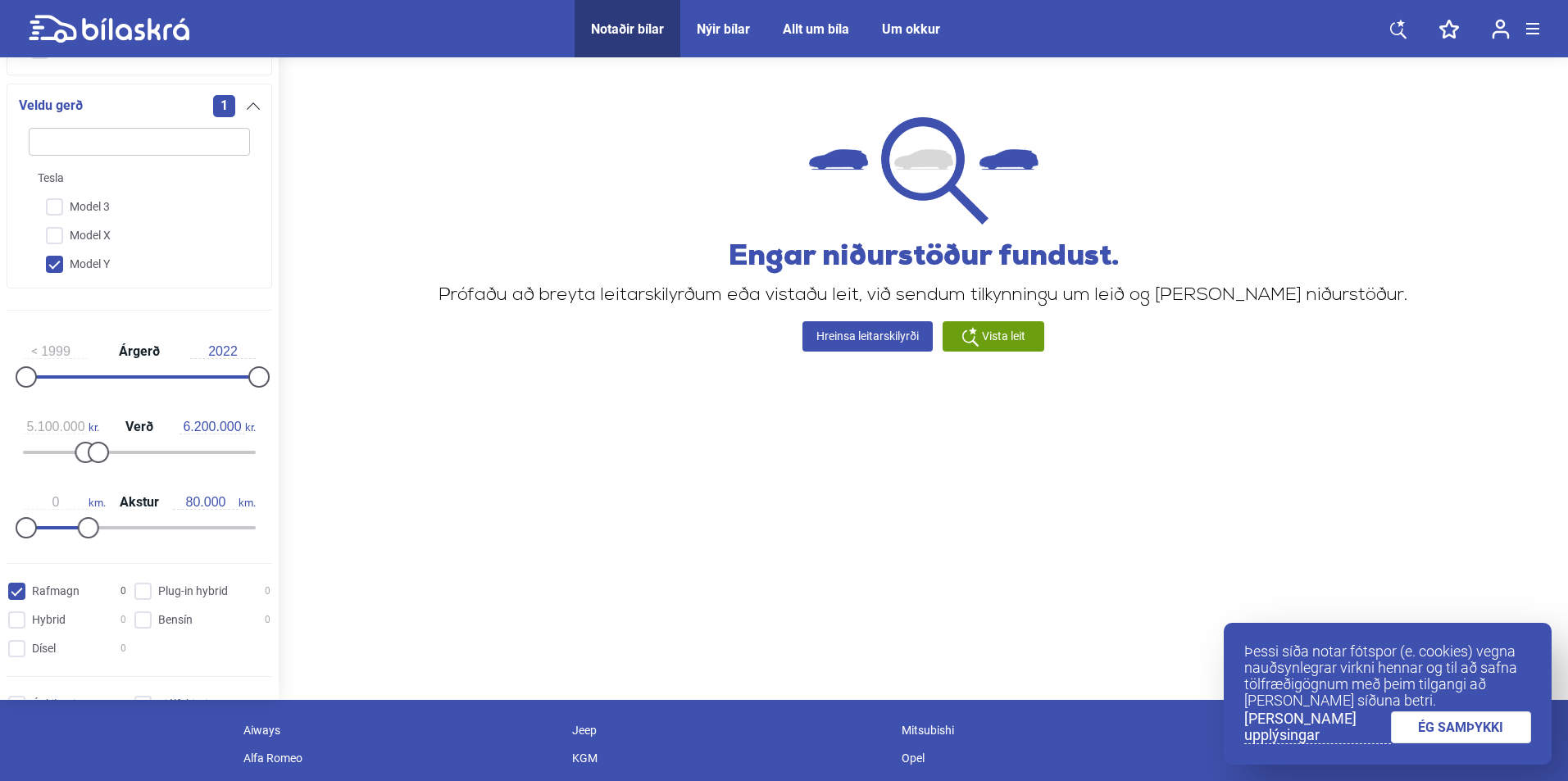
scroll to position [82, 0]
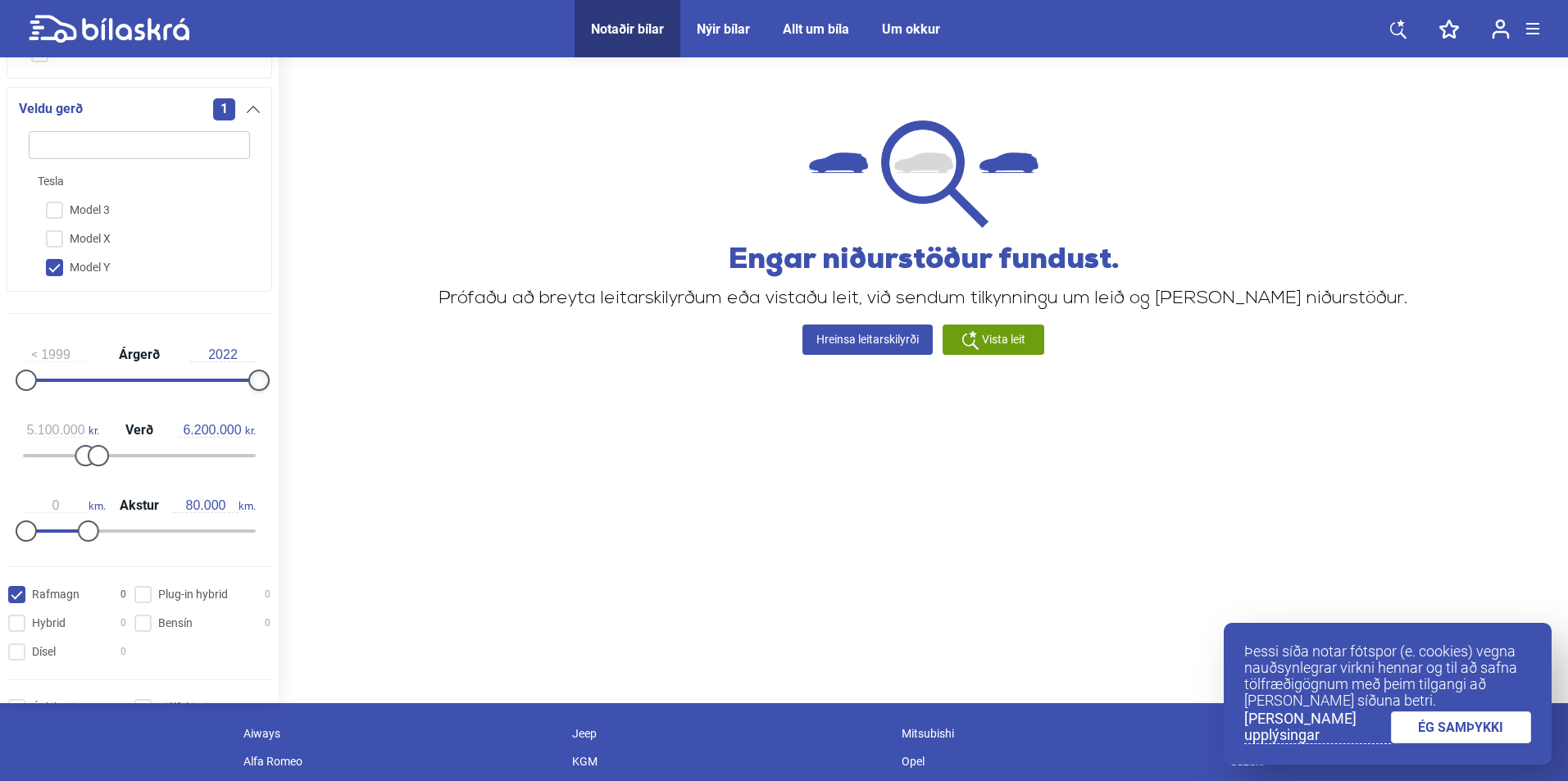
drag, startPoint x: 252, startPoint y: 374, endPoint x: 270, endPoint y: 375, distance: 18.0
click at [270, 375] on div "1999 Árgerð 2022 5.100.000 kr. Verð 6.200.000 kr. 0 km. Akstur 80.000 km." at bounding box center [139, 440] width 279 height 227
drag, startPoint x: 88, startPoint y: 534, endPoint x: 104, endPoint y: 533, distance: 16.0
click at [99, 533] on div at bounding box center [89, 531] width 21 height 21
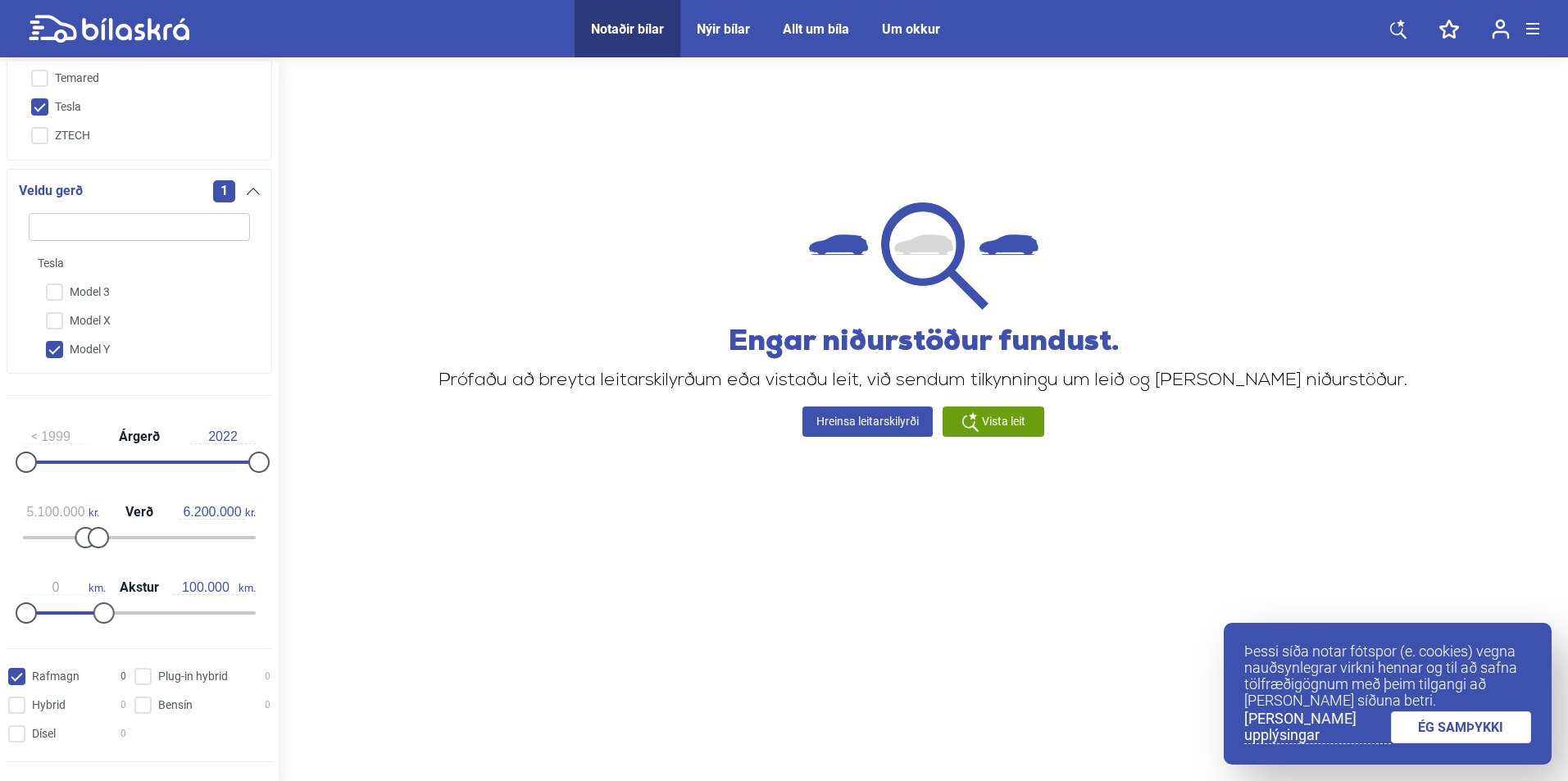
type input "150.000"
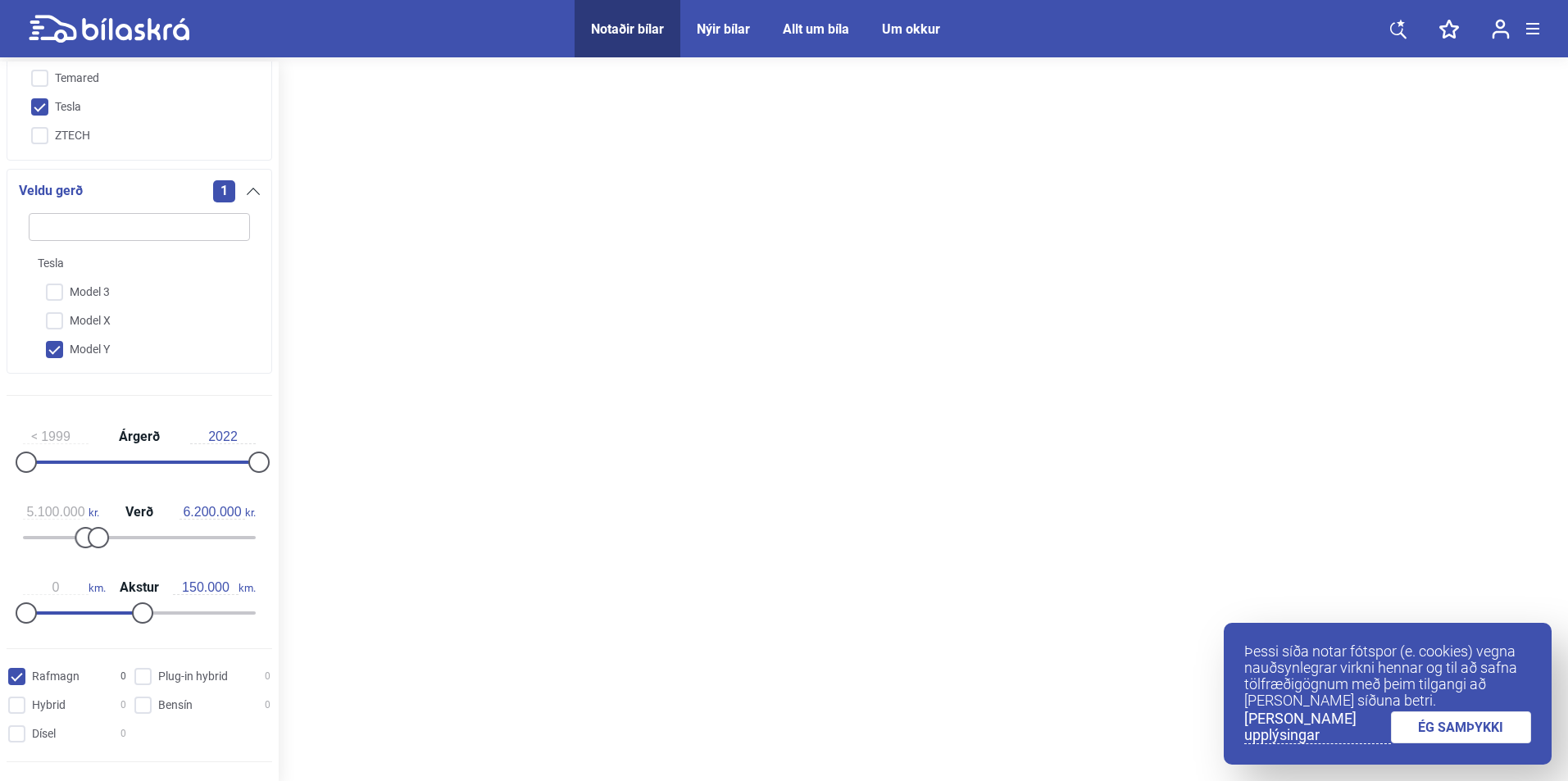
click at [140, 612] on div at bounding box center [140, 612] width 233 height 3
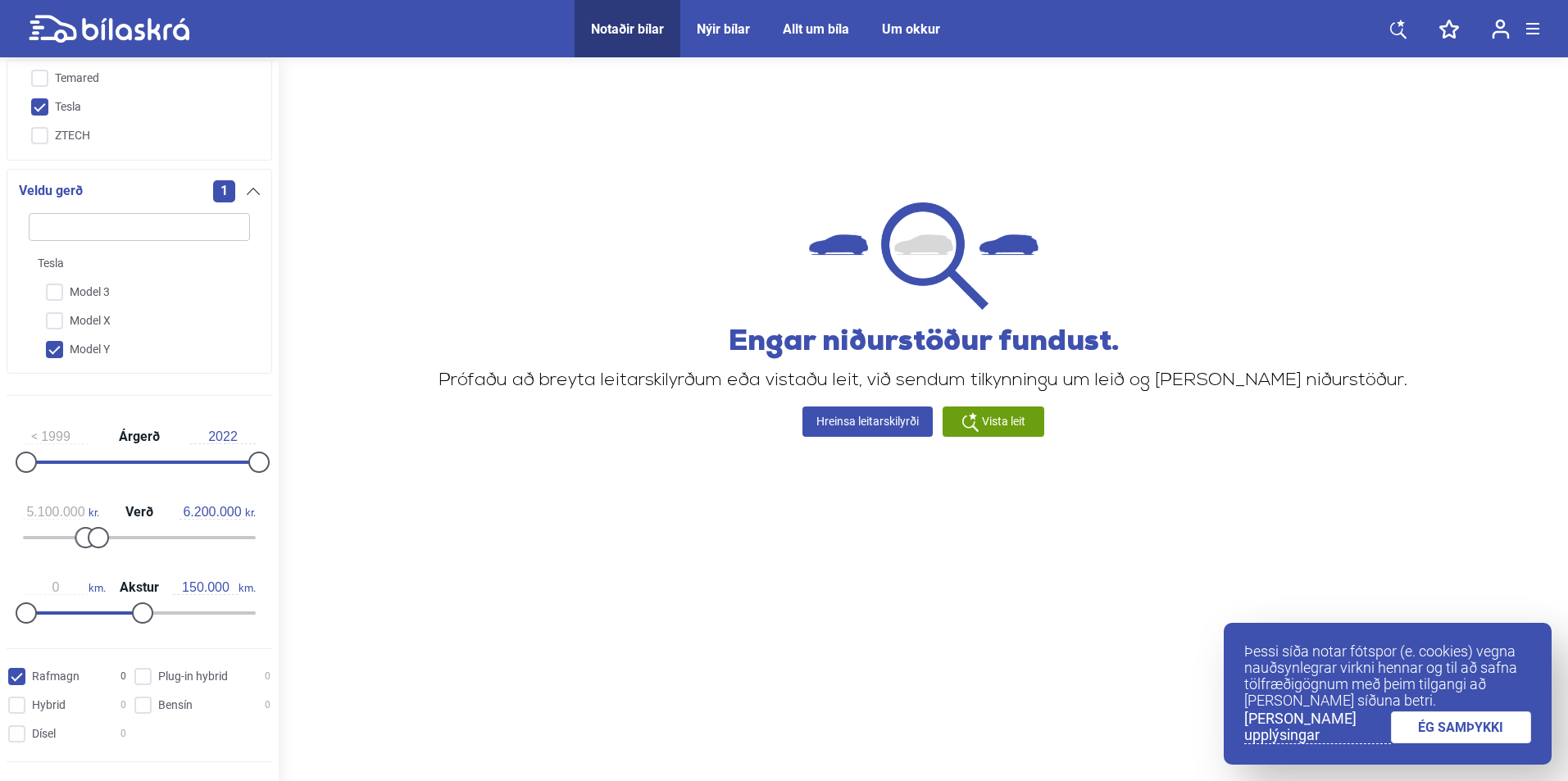
click at [177, 606] on div "0 km. Akstur 150.000 km." at bounding box center [140, 598] width 266 height 75
click at [183, 616] on div "0 km. Akstur 150.000 km." at bounding box center [140, 598] width 266 height 75
drag, startPoint x: 103, startPoint y: 540, endPoint x: 113, endPoint y: 540, distance: 10.0
click at [113, 540] on div at bounding box center [106, 538] width 21 height 21
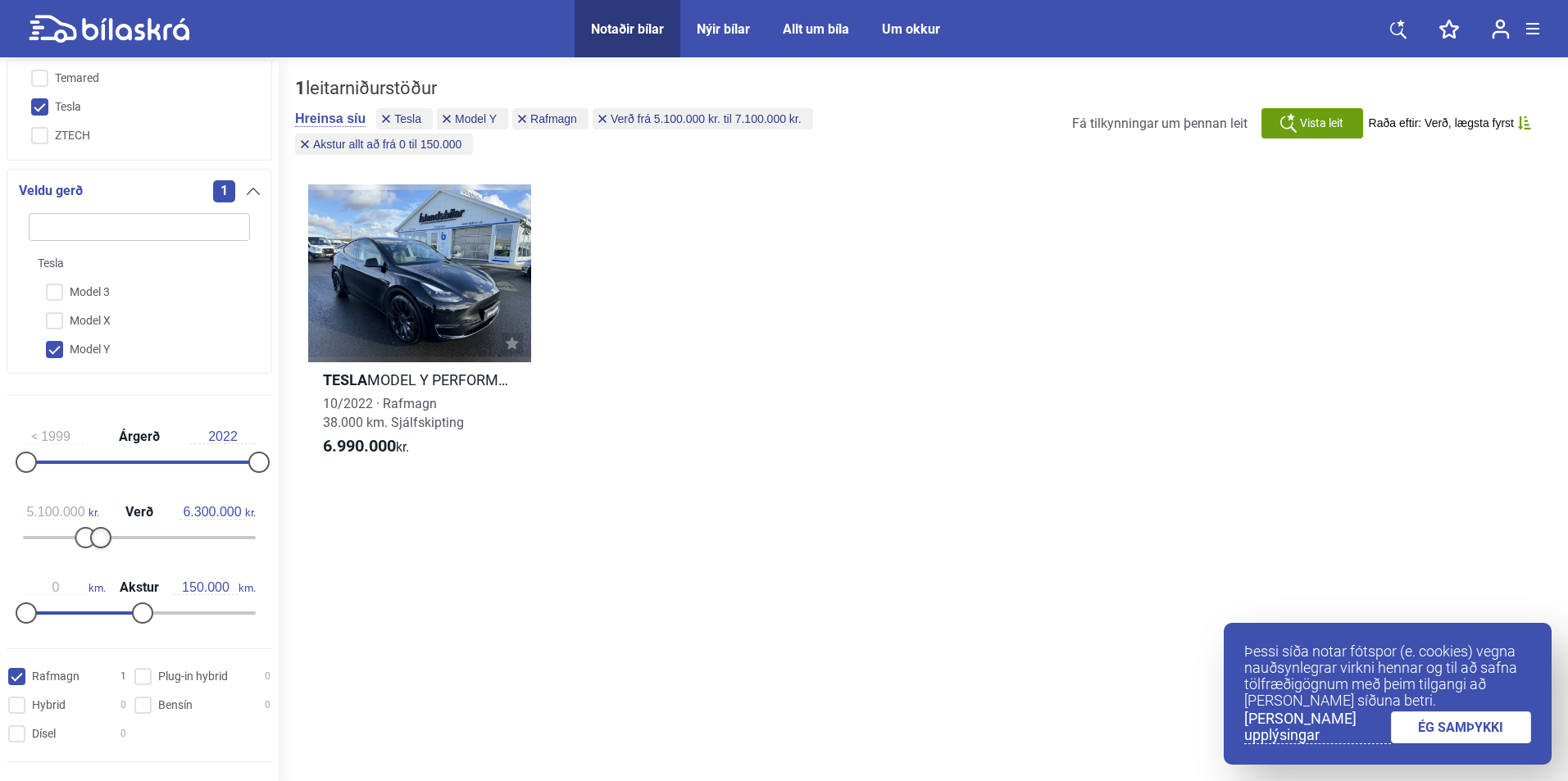
drag, startPoint x: 112, startPoint y: 540, endPoint x: 102, endPoint y: 540, distance: 10.0
click at [102, 540] on div at bounding box center [101, 538] width 21 height 21
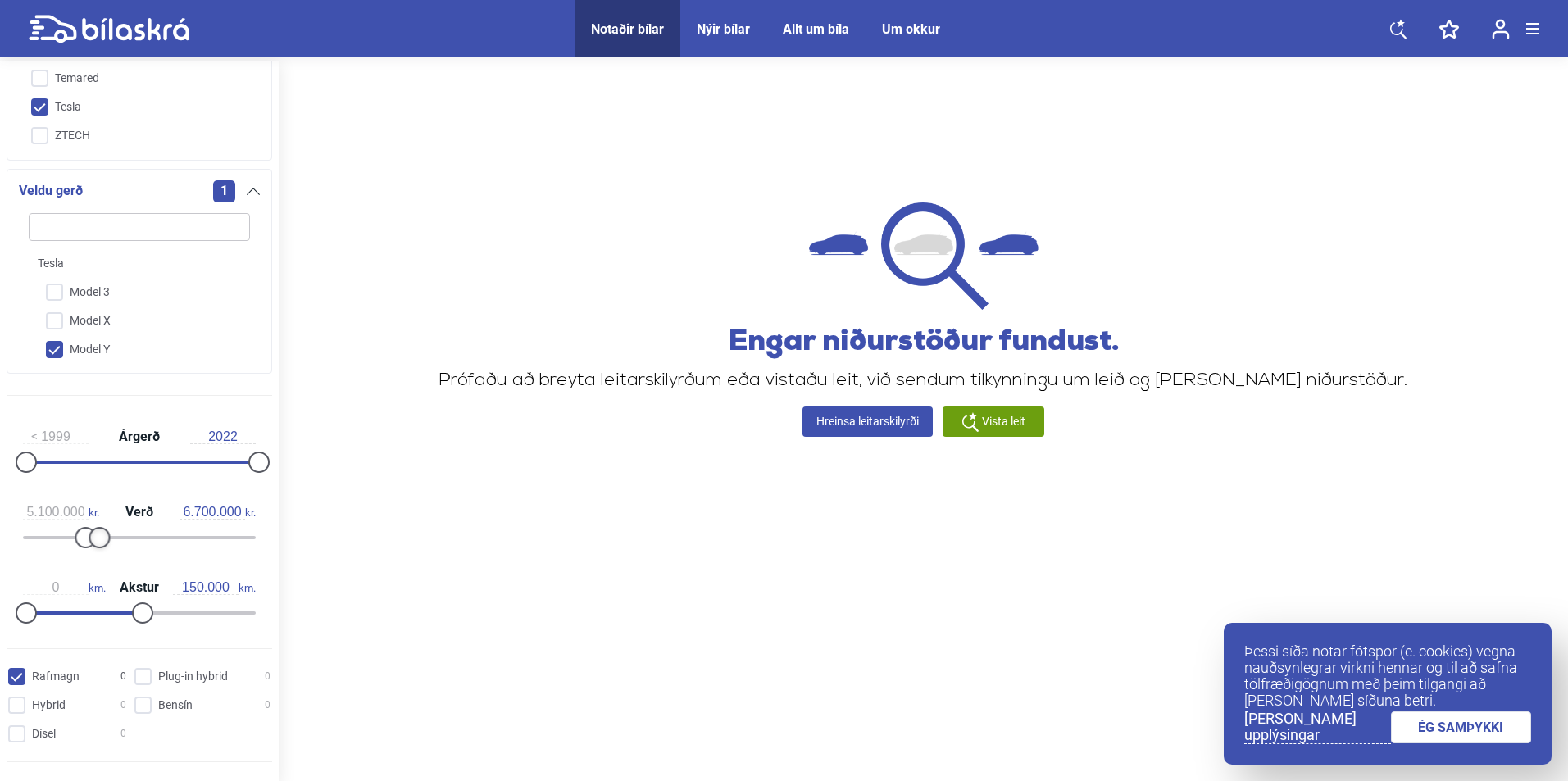
click at [107, 540] on div at bounding box center [99, 538] width 21 height 21
click at [113, 541] on div at bounding box center [104, 538] width 21 height 21
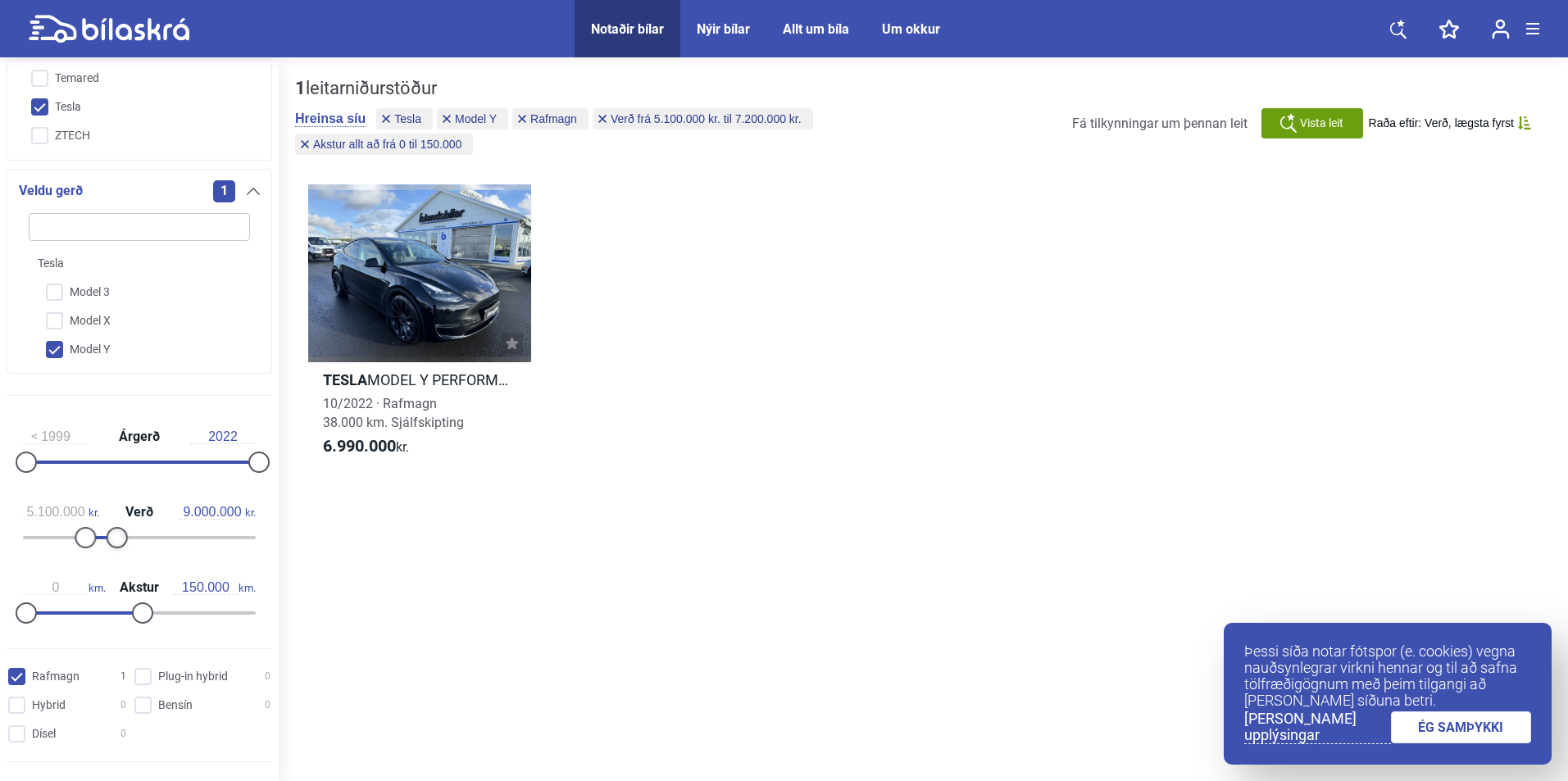
type input "9.100.000"
drag, startPoint x: 111, startPoint y: 541, endPoint x: 133, endPoint y: 541, distance: 22.0
click at [128, 541] on div at bounding box center [118, 538] width 21 height 21
click at [71, 538] on div at bounding box center [79, 538] width 21 height 21
type input "4.200.000"
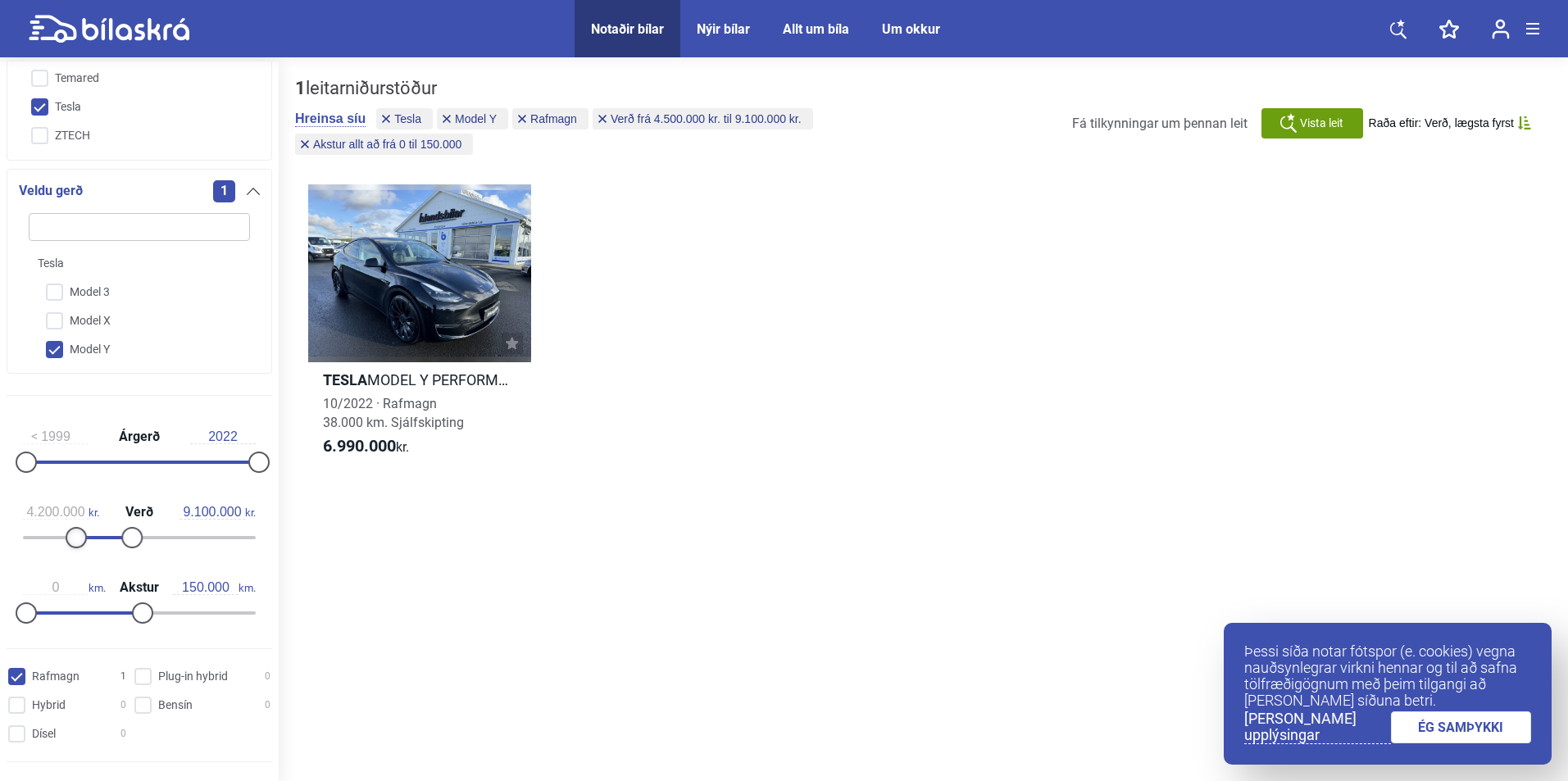
click at [67, 537] on div at bounding box center [76, 538] width 21 height 21
type input "10.400.000"
drag, startPoint x: 128, startPoint y: 537, endPoint x: 142, endPoint y: 537, distance: 14.0
click at [142, 537] on div at bounding box center [137, 538] width 21 height 21
